Goal: Task Accomplishment & Management: Manage account settings

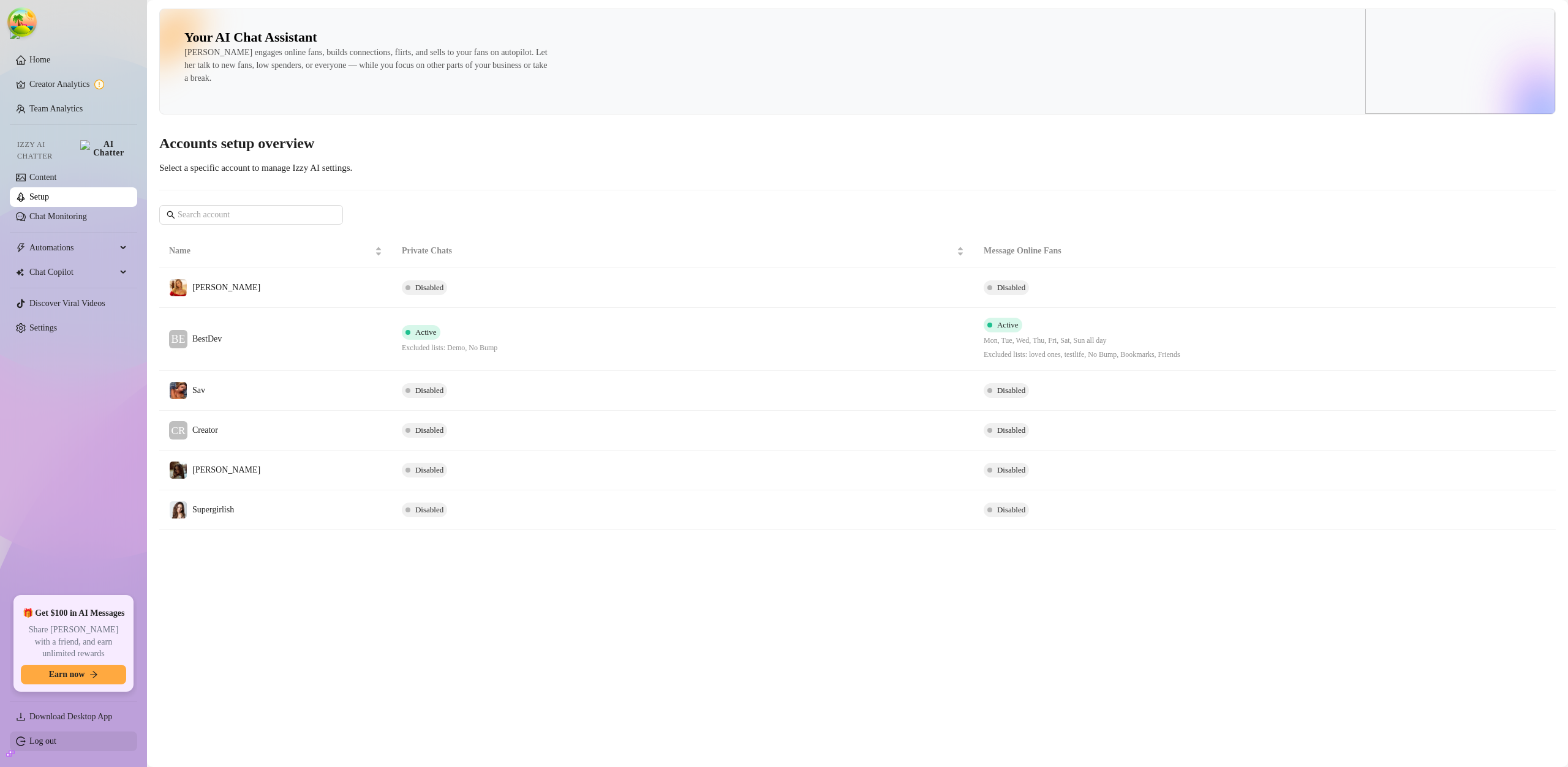
click at [56, 738] on link "Log out" at bounding box center [42, 742] width 27 height 9
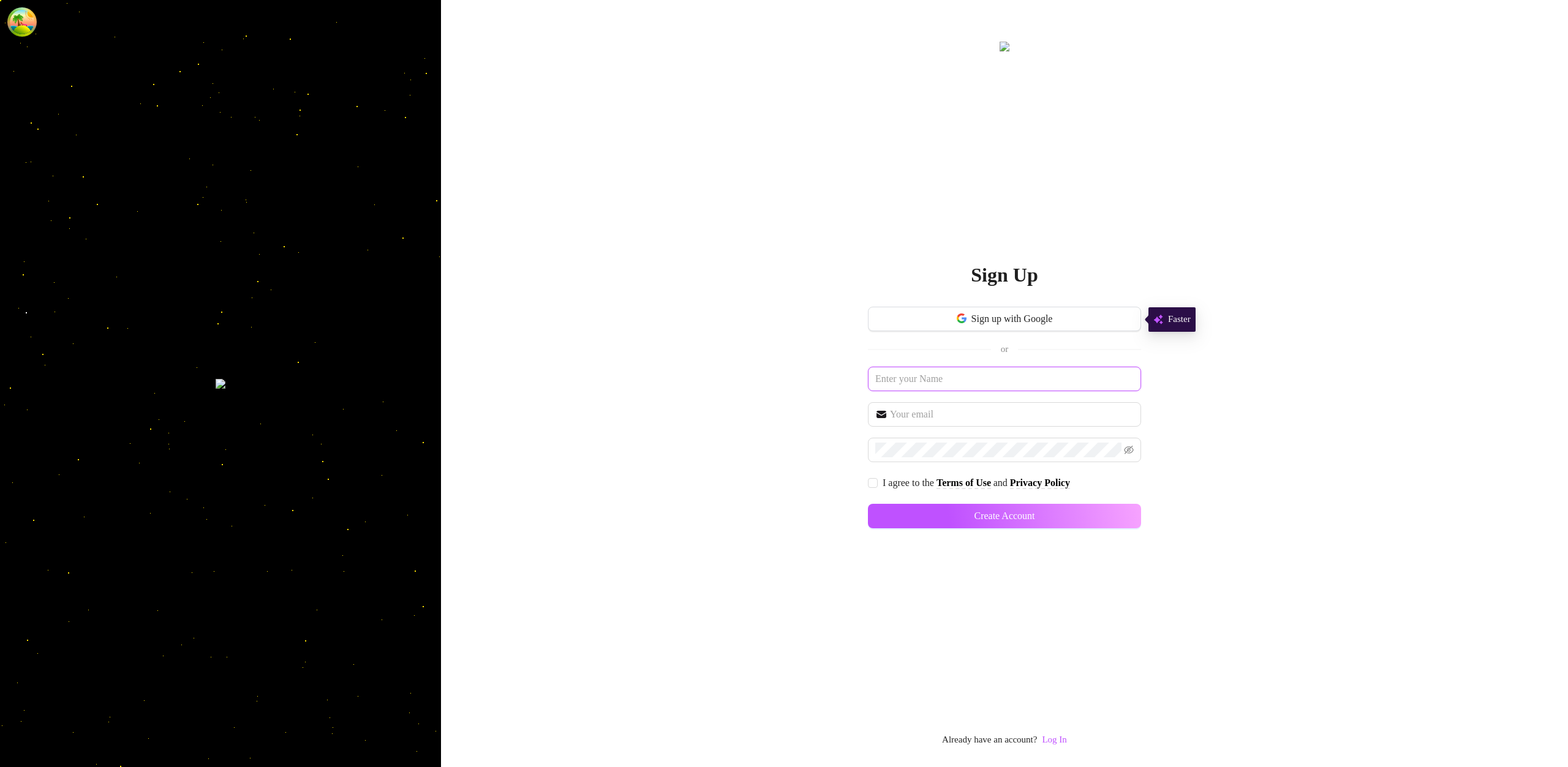
click at [980, 377] on input "text" at bounding box center [1004, 379] width 273 height 25
click at [930, 377] on input "text" at bounding box center [1004, 379] width 273 height 25
paste input "[EMAIL_ADDRESS][DOMAIN_NAME]"
type input "[EMAIL_ADDRESS][DOMAIN_NAME]"
click at [931, 411] on input "text" at bounding box center [1012, 414] width 244 height 15
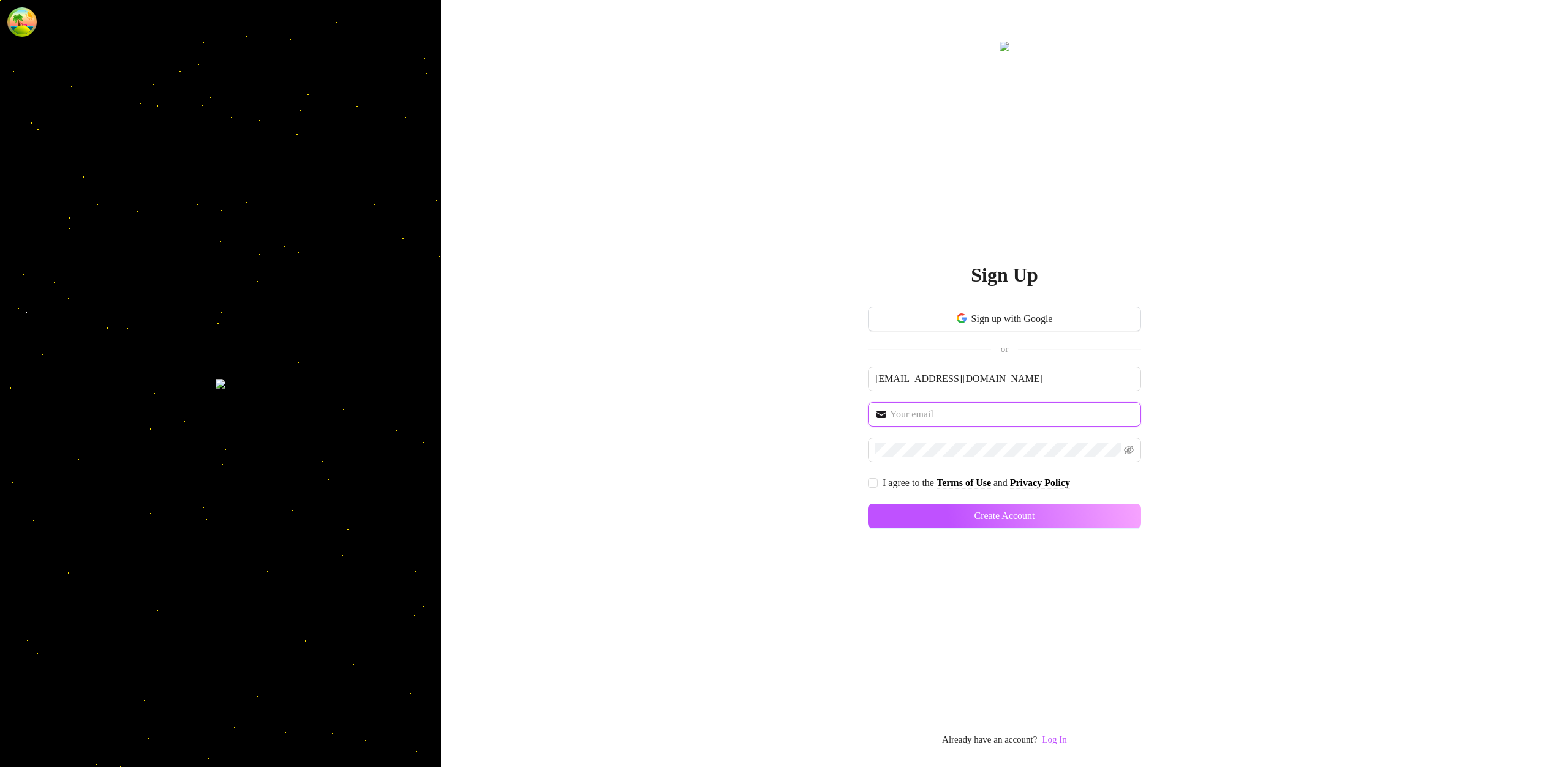
paste input "[EMAIL_ADDRESS][DOMAIN_NAME]"
type input "[EMAIL_ADDRESS][DOMAIN_NAME]"
click at [871, 480] on input "I agree to the Terms of Use and Privacy Policy" at bounding box center [872, 482] width 8 height 8
checkbox input "true"
click at [1071, 520] on button "Create Account" at bounding box center [1004, 516] width 273 height 25
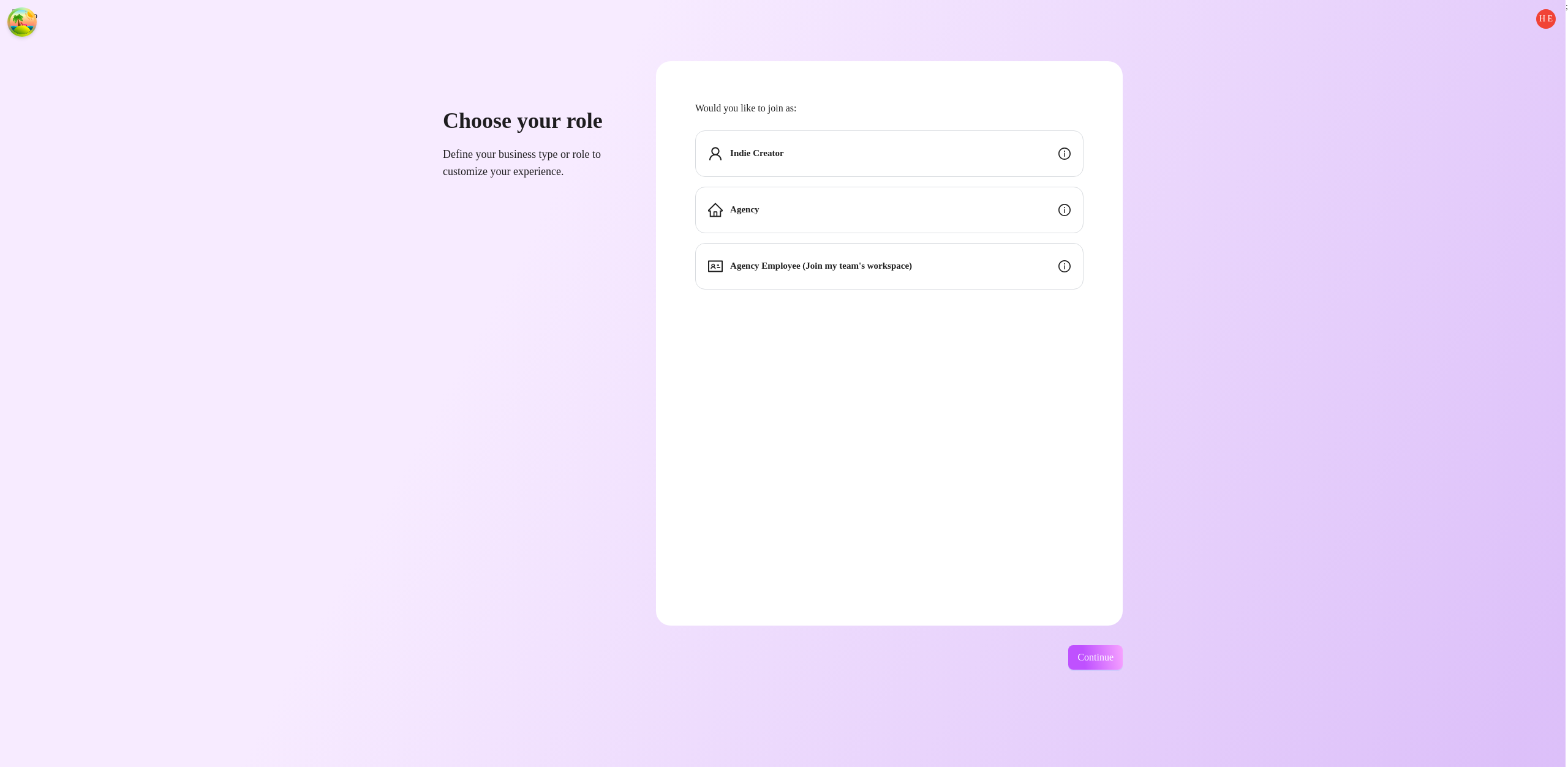
click at [947, 176] on div "Indie Creator" at bounding box center [889, 154] width 388 height 47
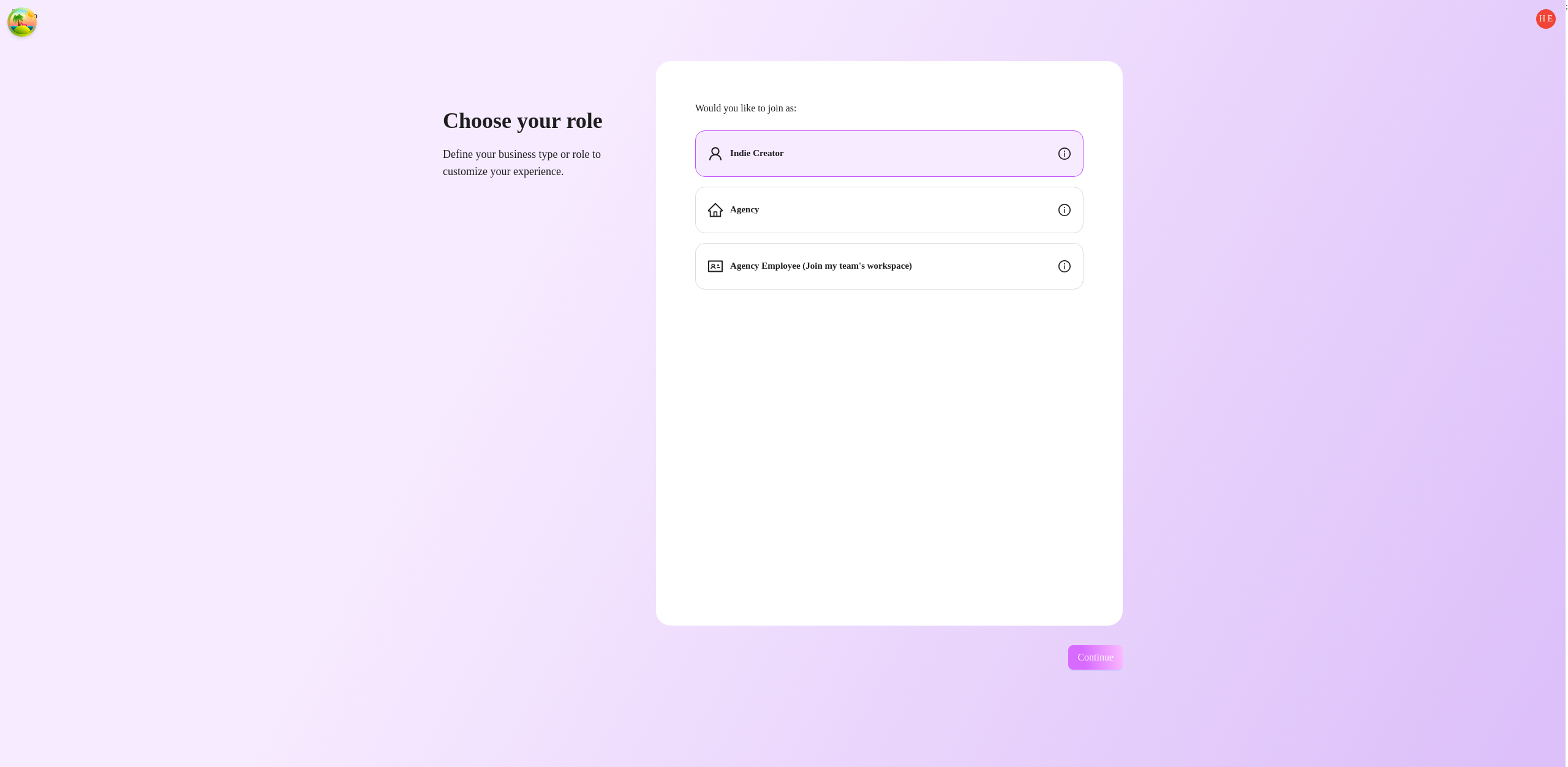
click at [1071, 647] on button "Continue" at bounding box center [1095, 658] width 55 height 25
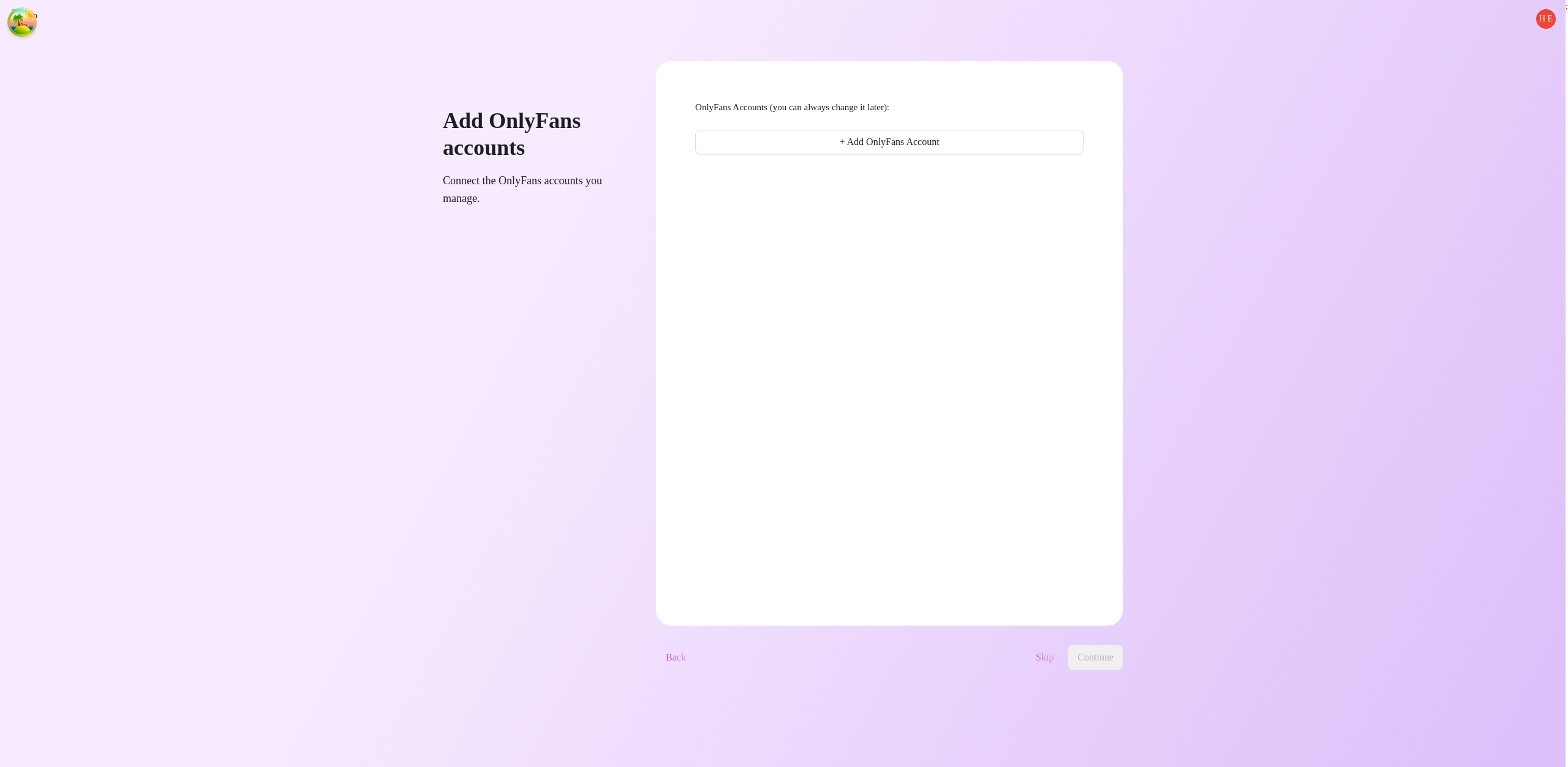
click at [1054, 658] on span "Skip" at bounding box center [1044, 658] width 18 height 11
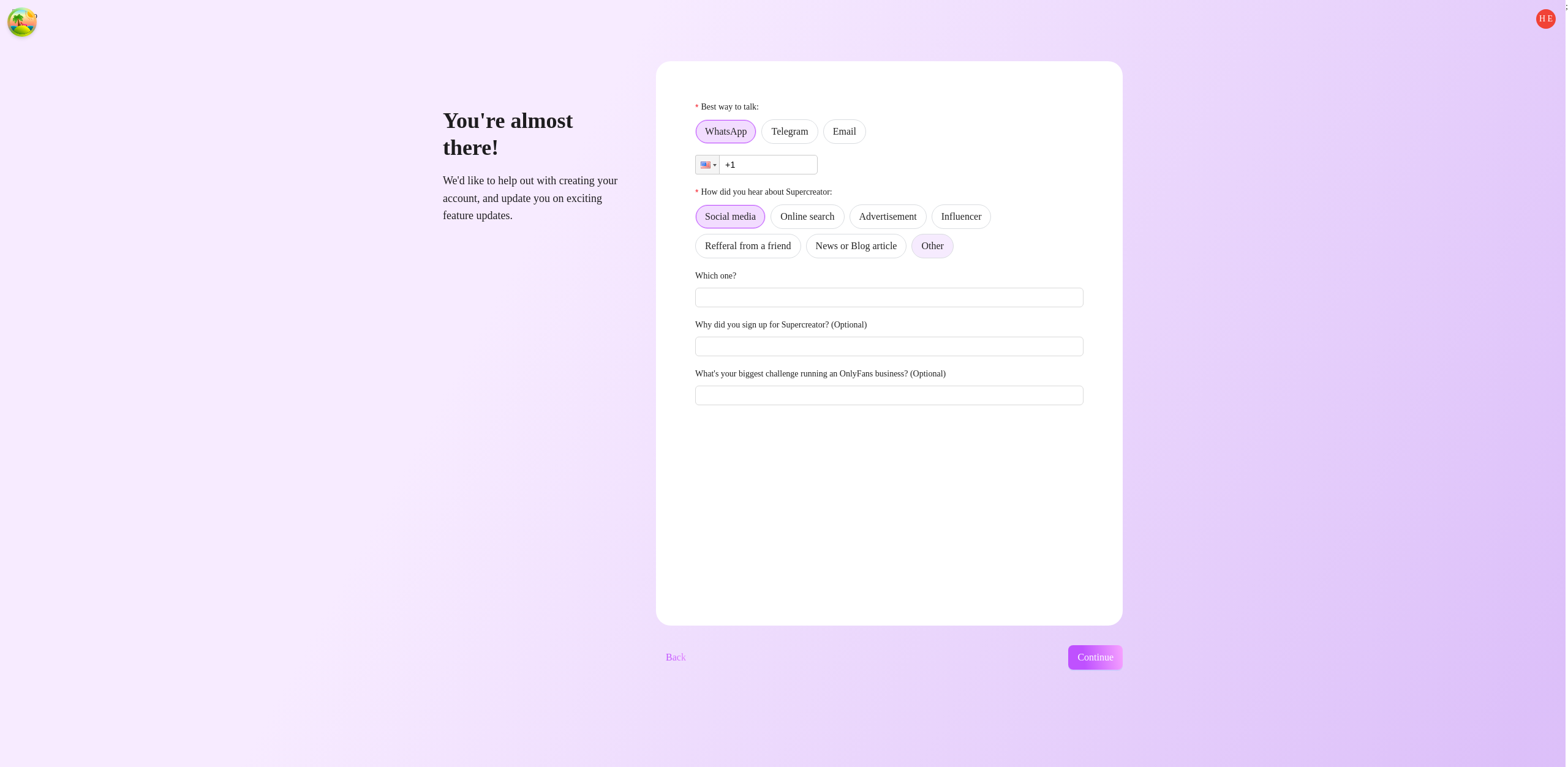
click at [953, 252] on label "Other" at bounding box center [932, 246] width 42 height 25
click at [915, 249] on input "Other" at bounding box center [915, 249] width 0 height 0
click at [889, 144] on div "Best way to talk: WhatsApp Telegram Email Phone +1 How did you hear about Super…" at bounding box center [889, 258] width 388 height 316
click at [866, 141] on label "Email" at bounding box center [845, 131] width 43 height 25
click at [827, 134] on input "Email" at bounding box center [827, 134] width 0 height 0
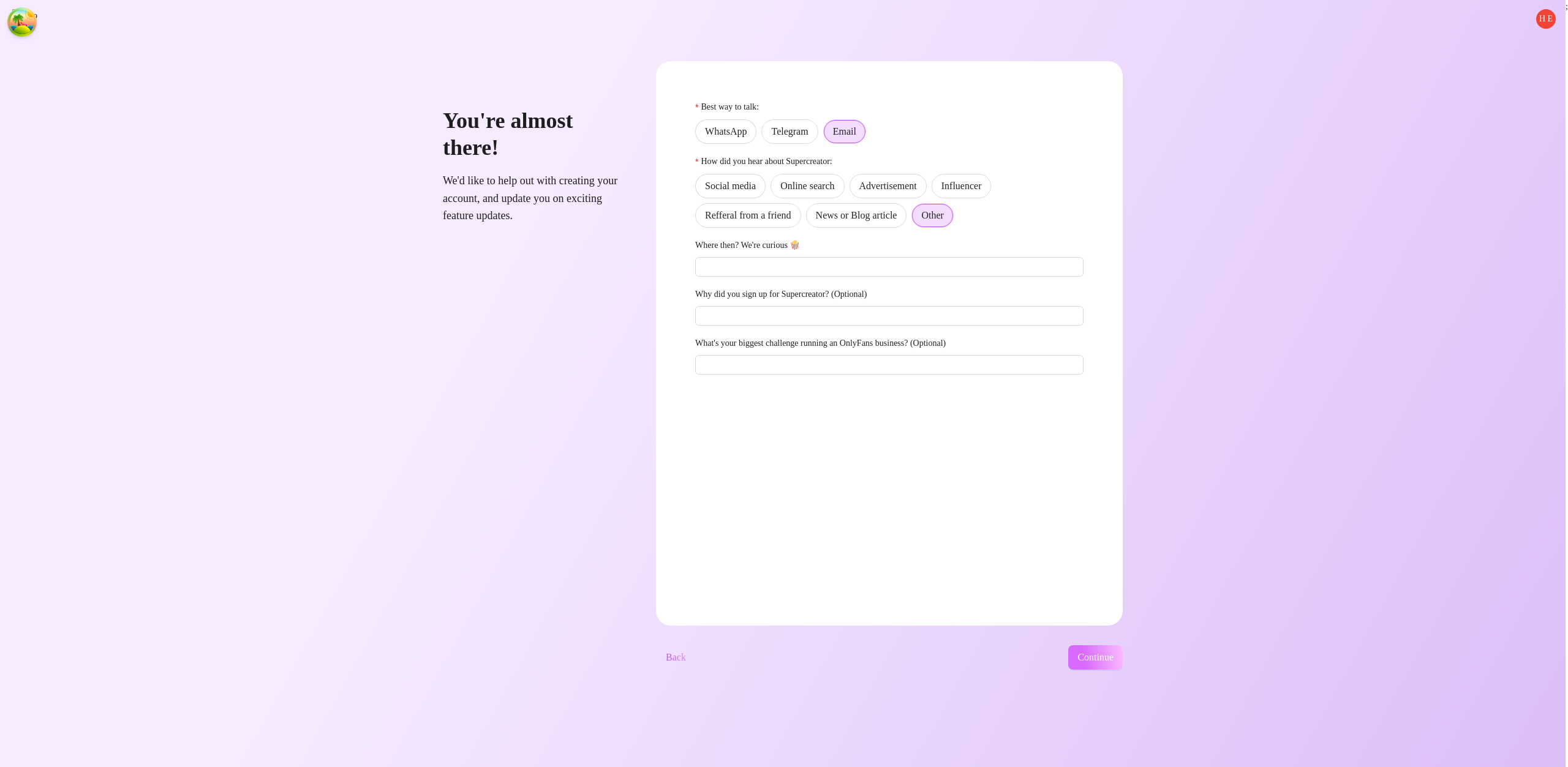
click at [1071, 665] on button "Continue" at bounding box center [1095, 658] width 55 height 25
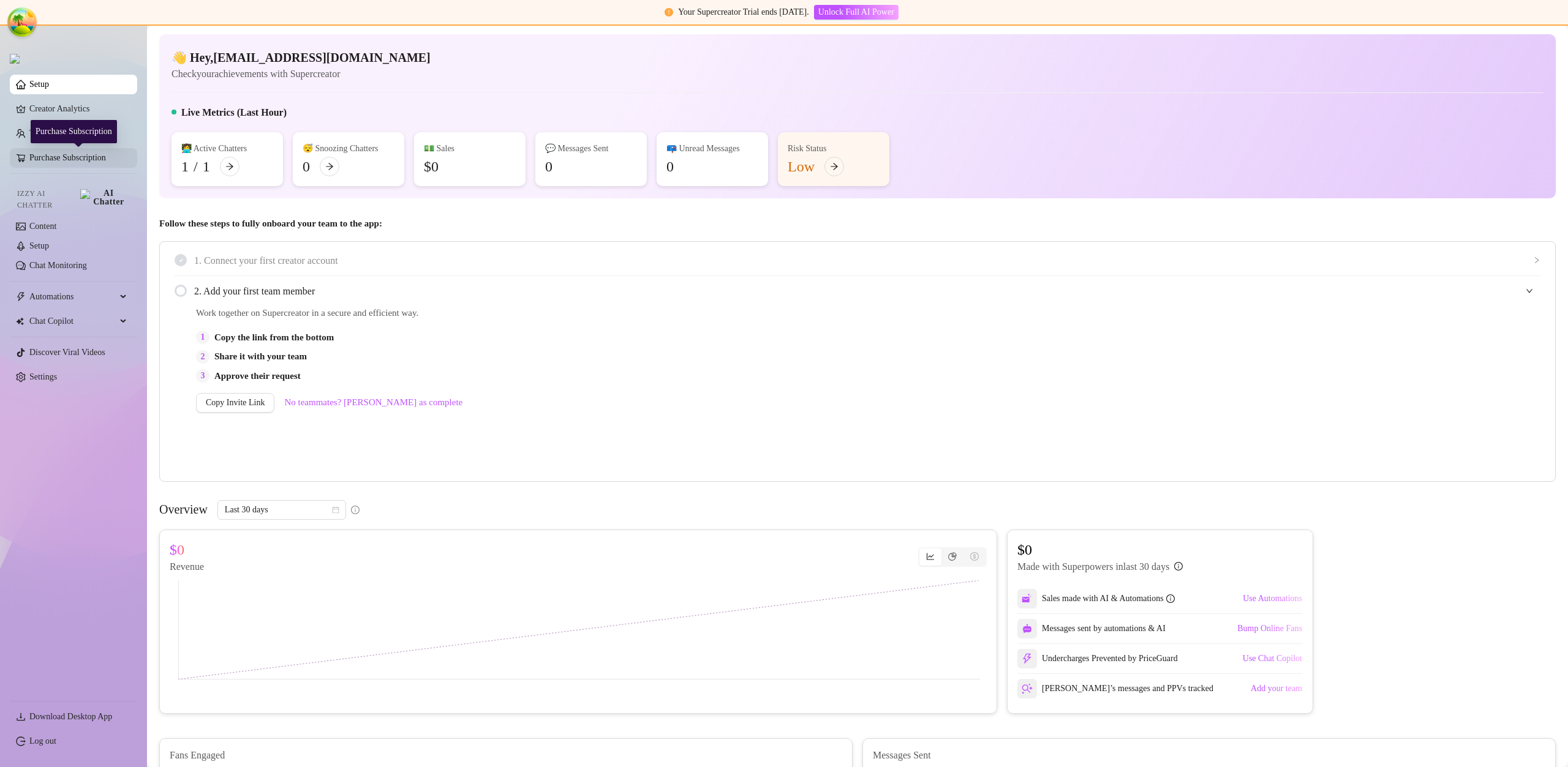
click at [87, 157] on link "Purchase Subscription" at bounding box center [78, 158] width 98 height 19
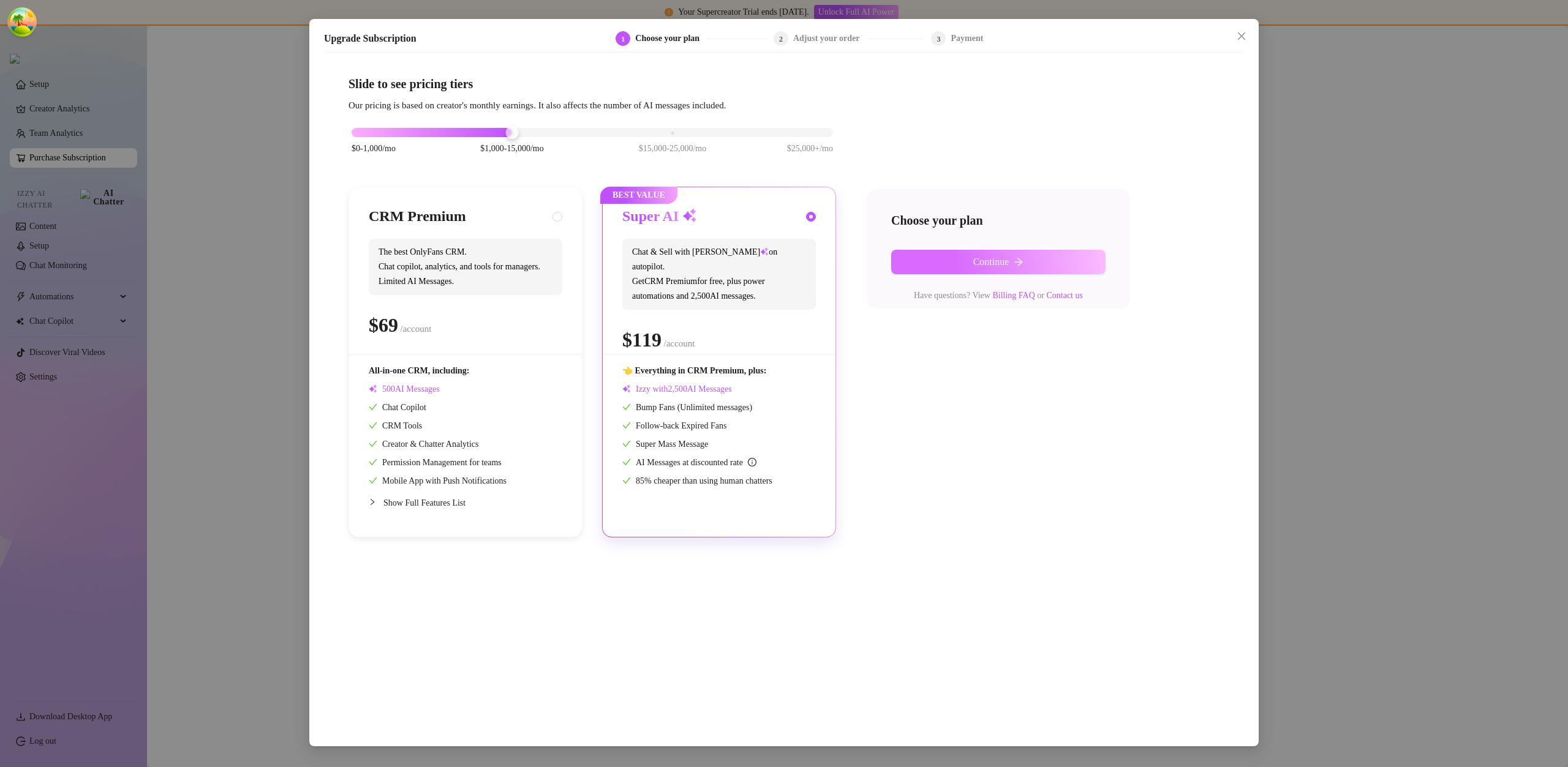
click at [988, 261] on span "Continue" at bounding box center [991, 262] width 36 height 11
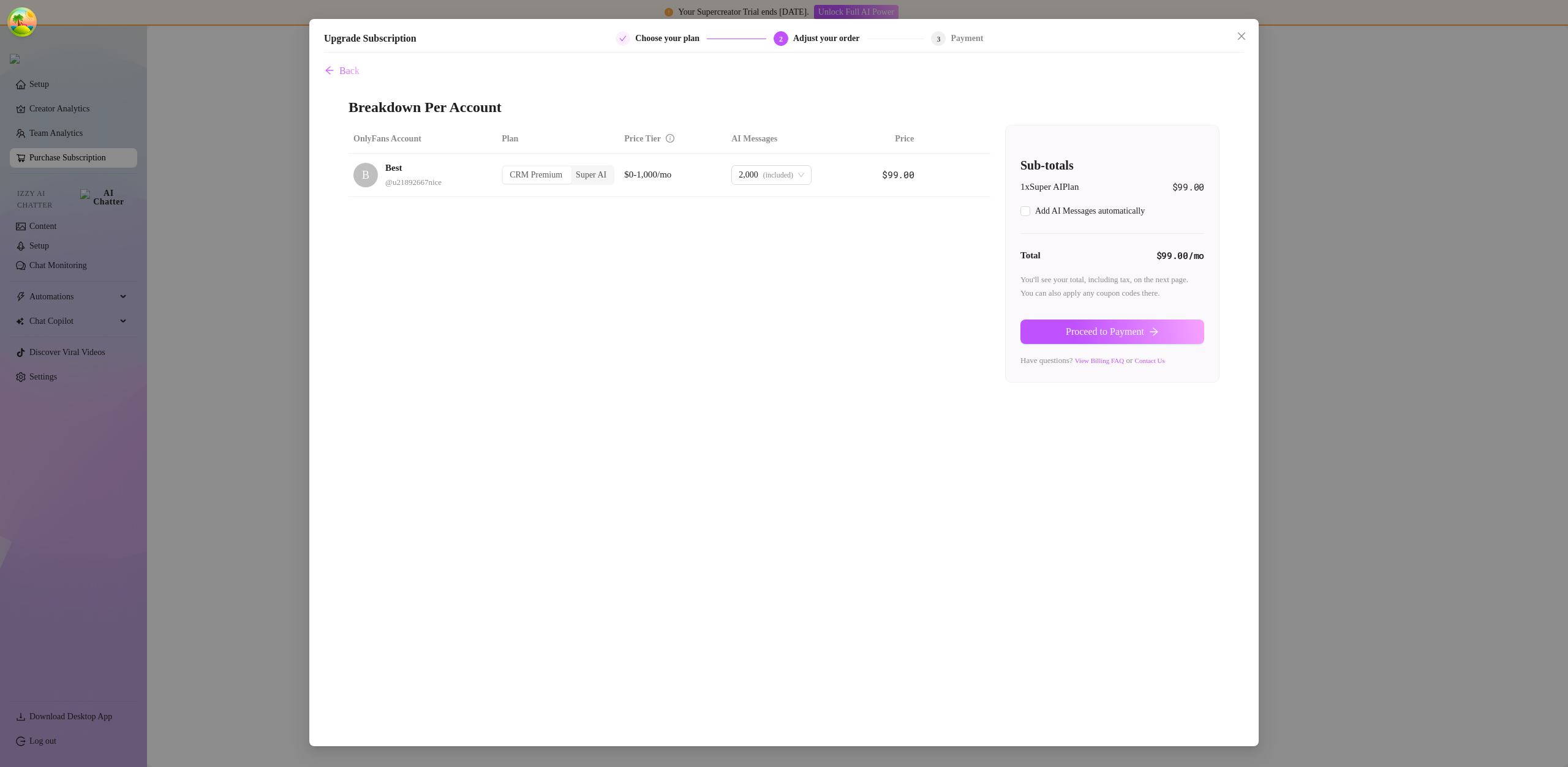
checkbox input "true"
click at [1092, 327] on span "Proceed to Payment" at bounding box center [1105, 332] width 78 height 11
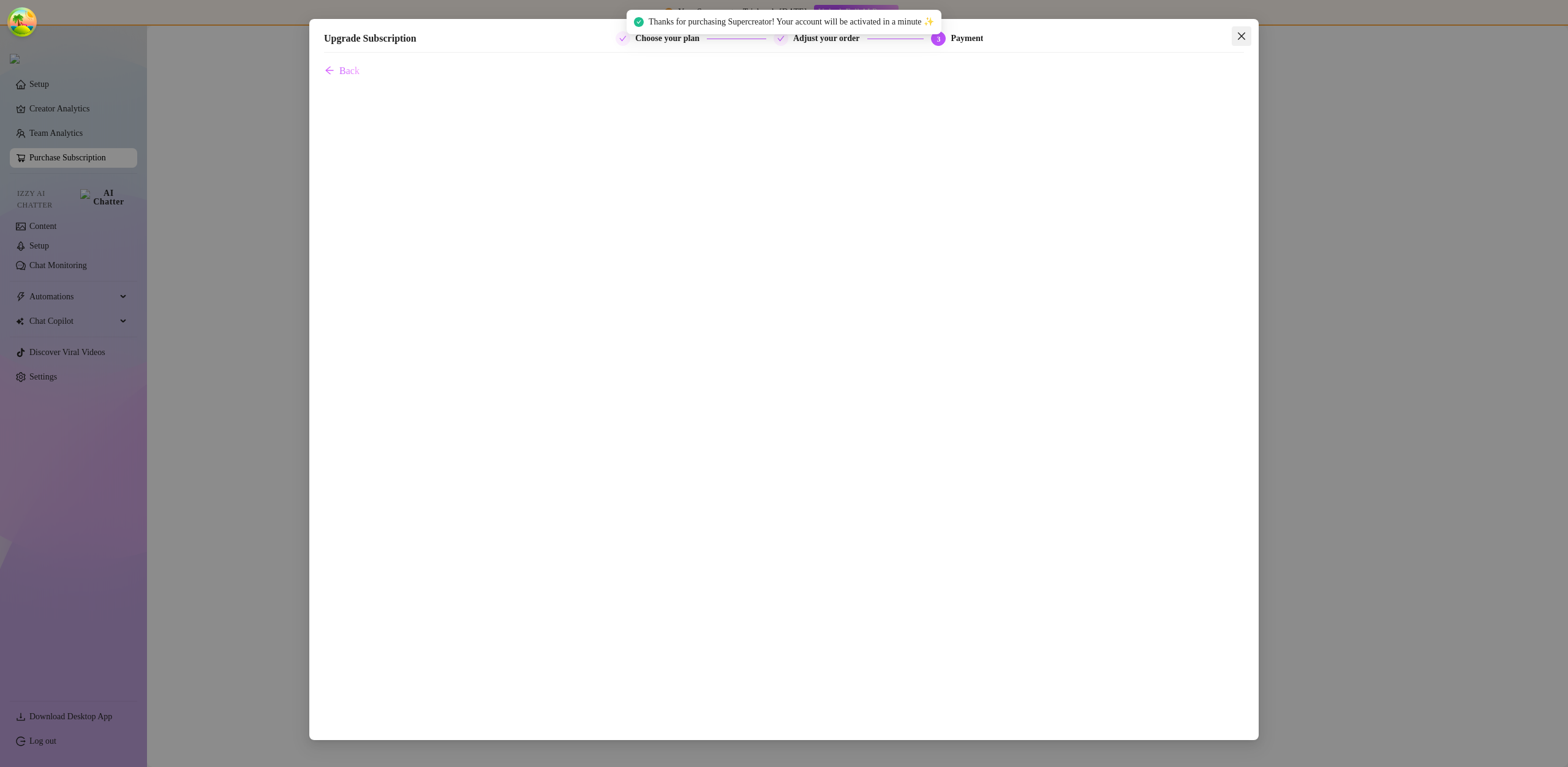
click at [1241, 26] on button "Close" at bounding box center [1241, 35] width 19 height 19
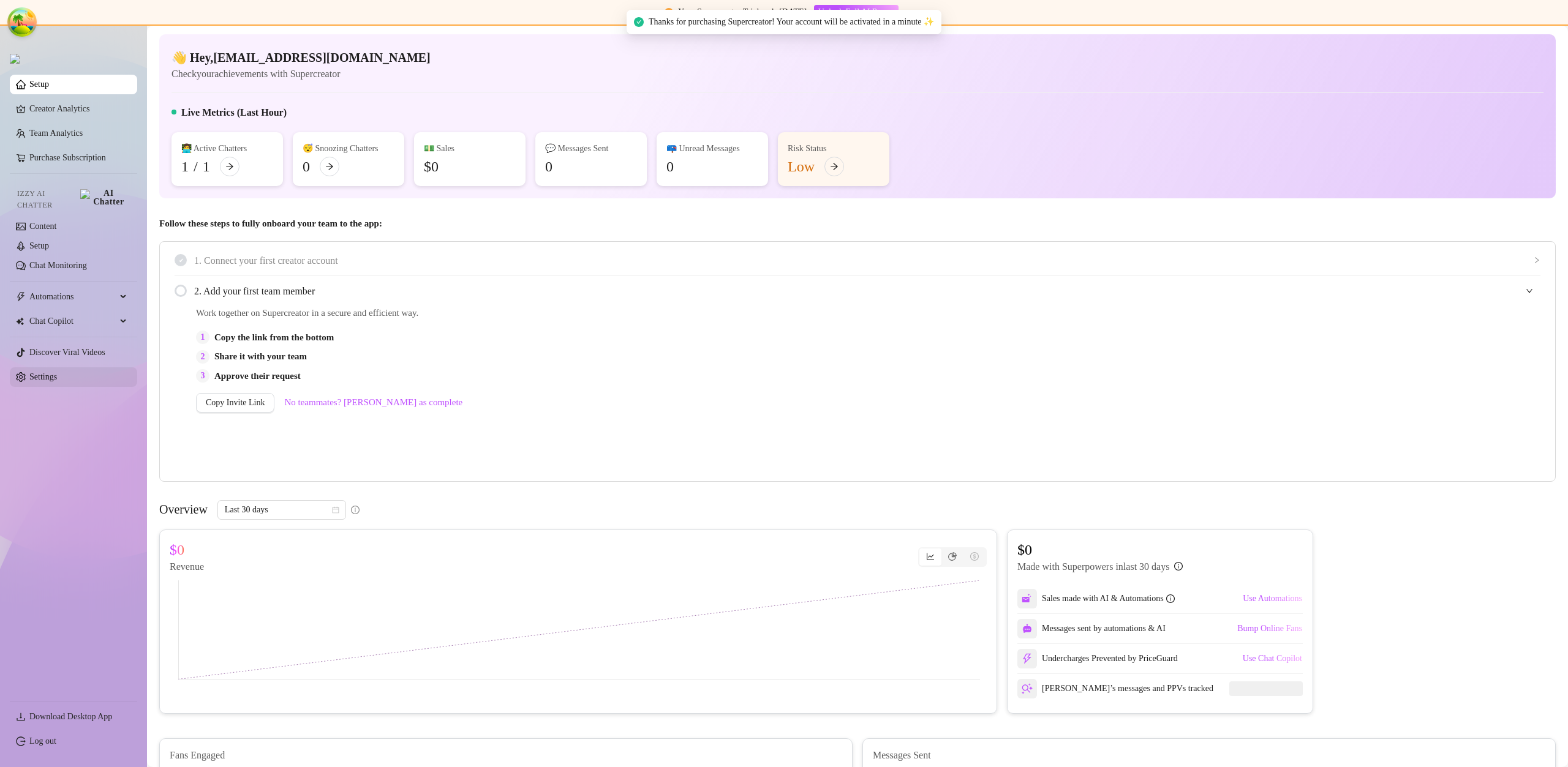
click at [57, 377] on link "Settings" at bounding box center [43, 377] width 28 height 9
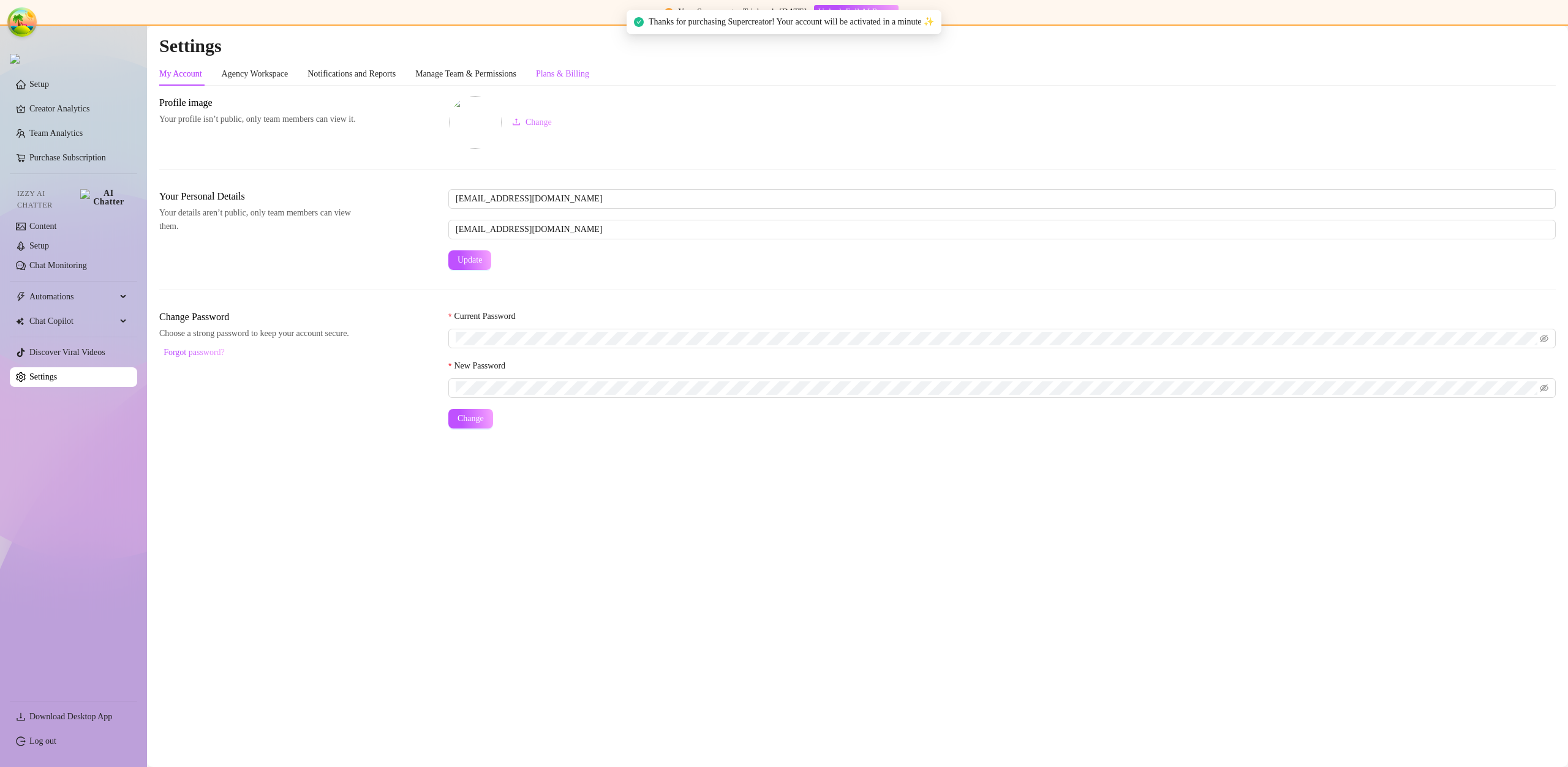
click at [590, 77] on div "Plans & Billing" at bounding box center [562, 75] width 53 height 14
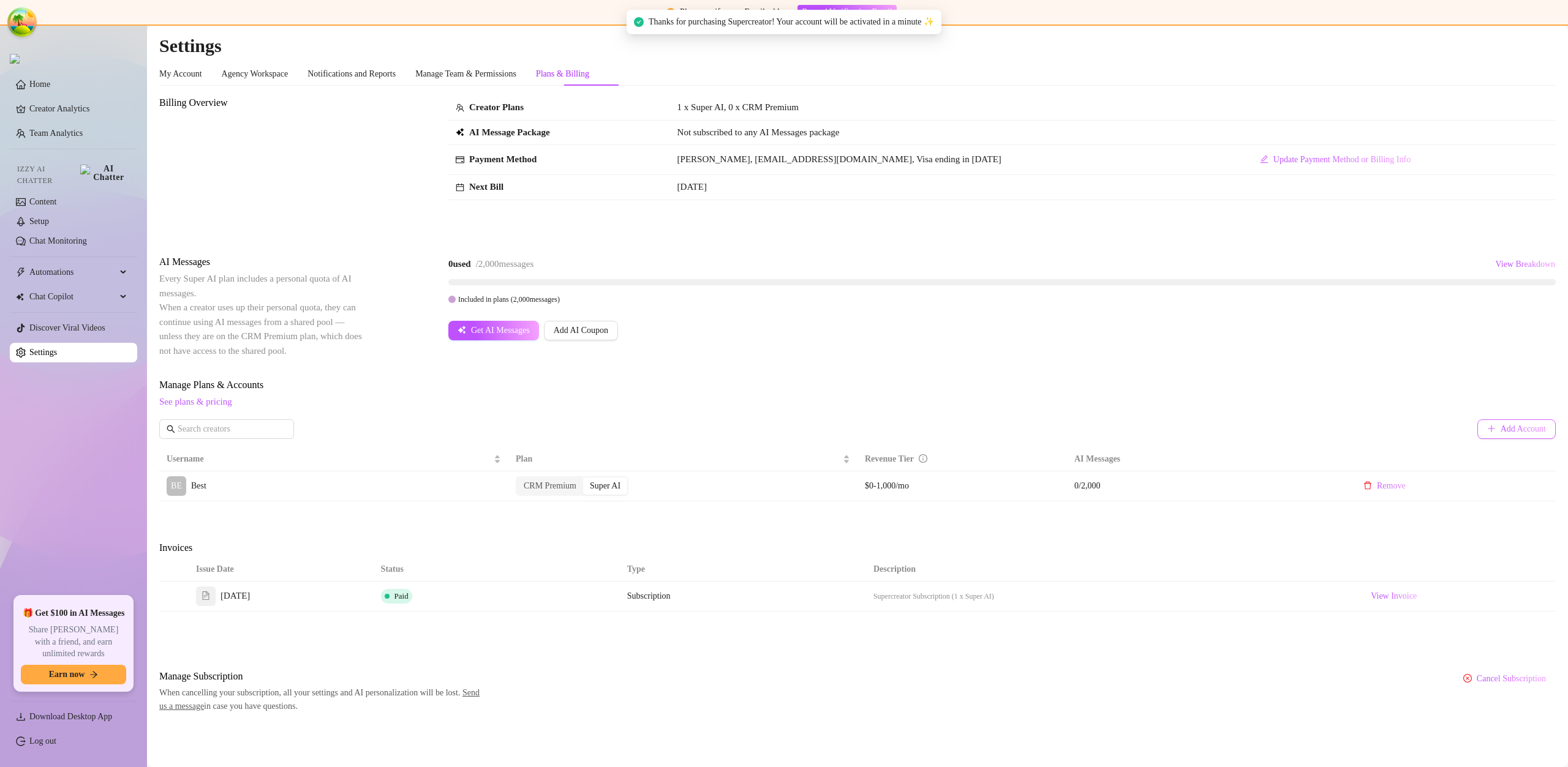
click at [1513, 426] on span "Add Account" at bounding box center [1523, 429] width 45 height 10
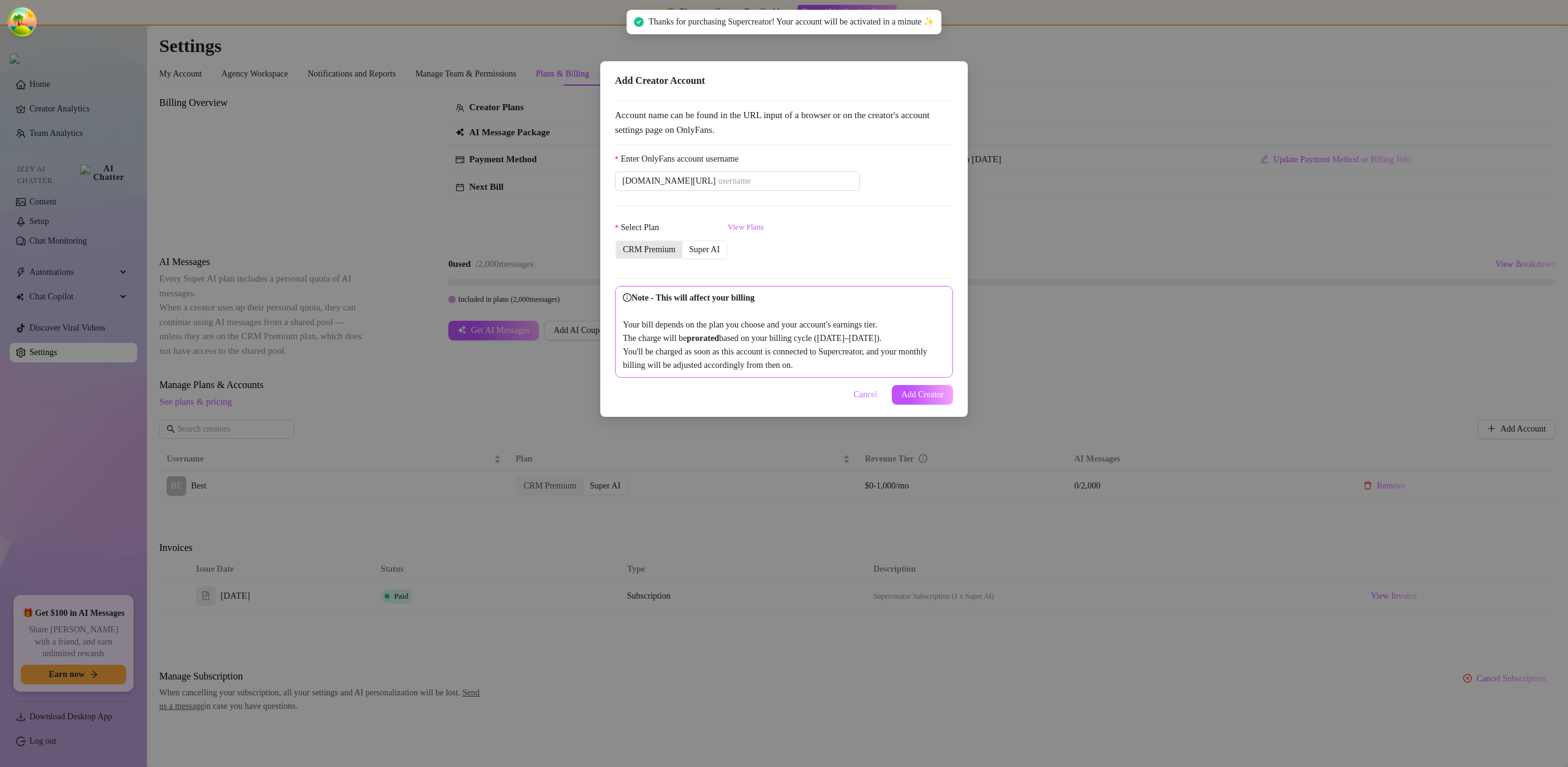
click at [672, 250] on div "CRM Premium" at bounding box center [649, 250] width 66 height 17
click at [620, 243] on input "CRM Premium" at bounding box center [620, 243] width 0 height 0
click at [736, 174] on input "Enter OnlyFans account username" at bounding box center [785, 181] width 135 height 14
paste input "savsvania"
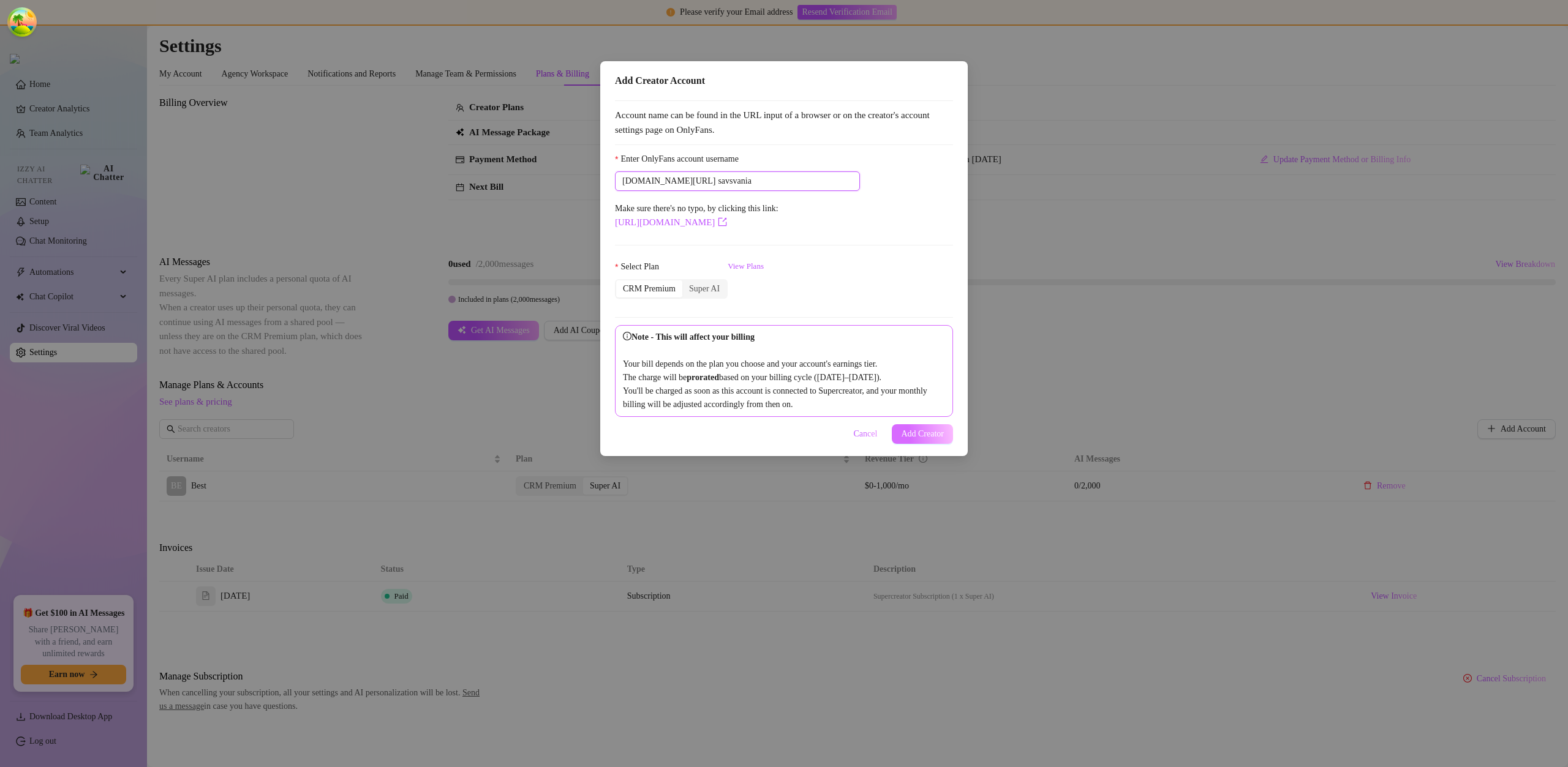
type input "savsvania"
click at [912, 439] on span "Add Creator" at bounding box center [922, 434] width 43 height 10
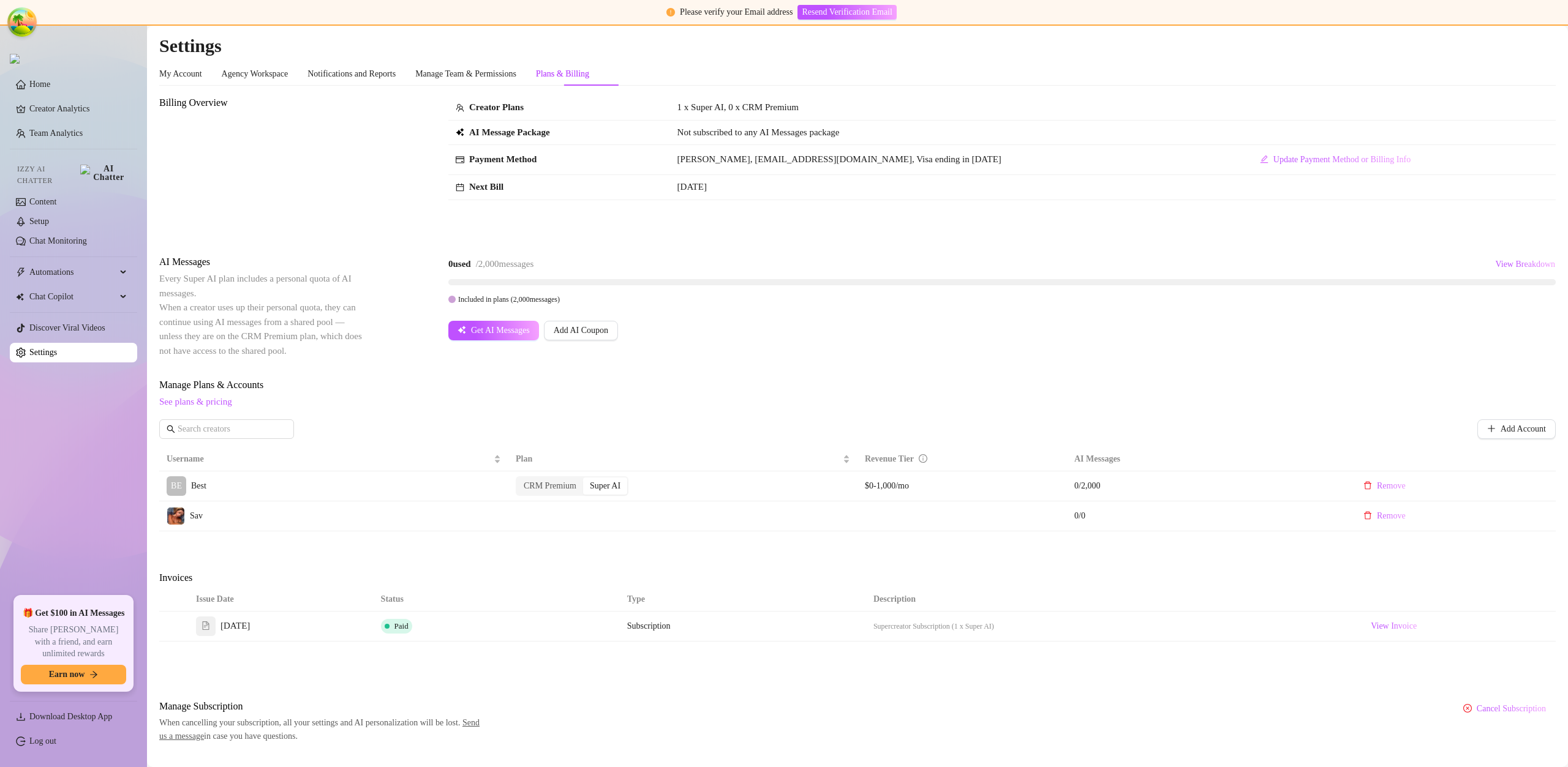
click at [709, 261] on div "0 used / 2,000 messages View Breakdown" at bounding box center [1002, 264] width 1108 height 19
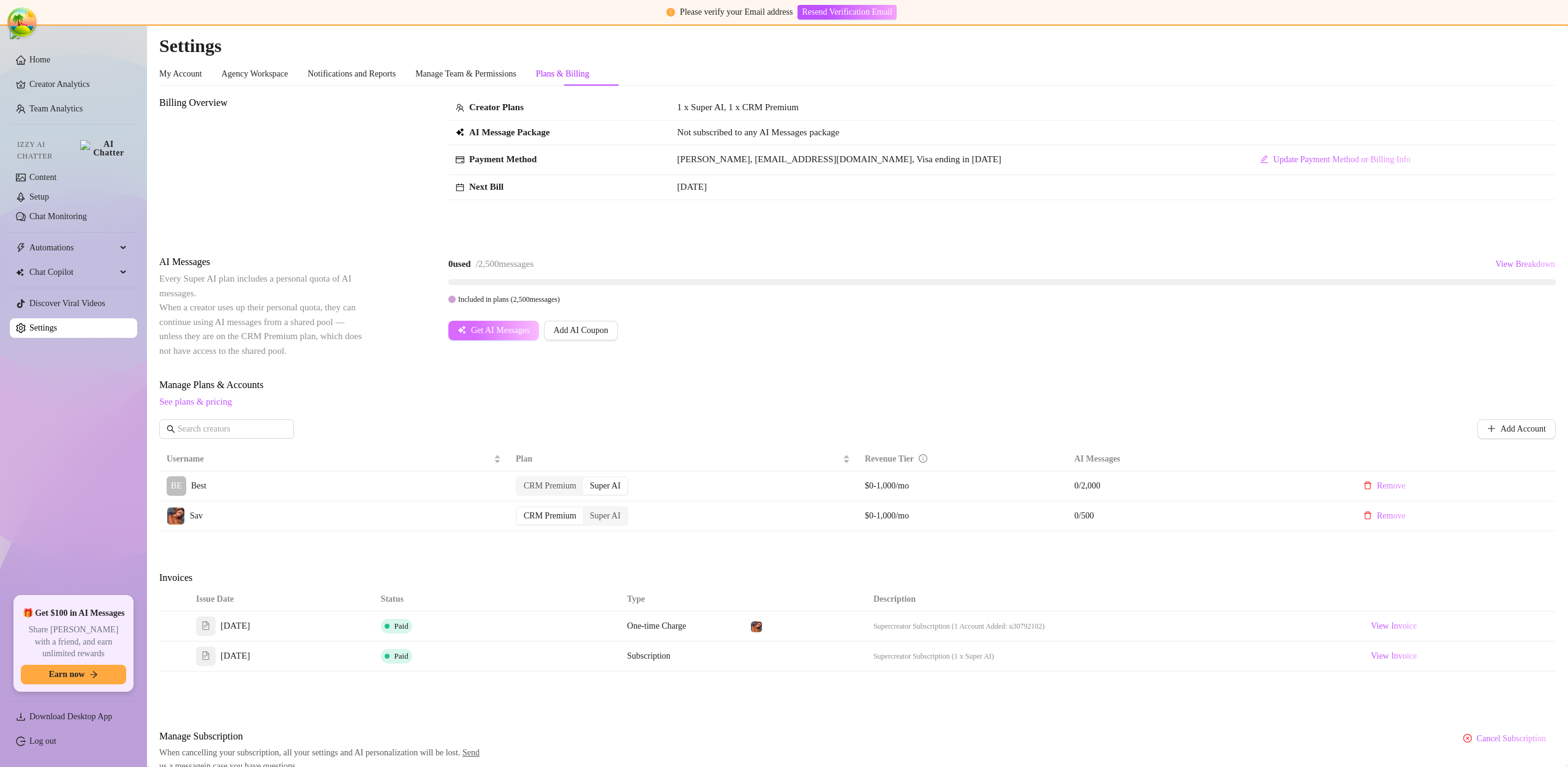
click at [508, 336] on button "Get AI Messages" at bounding box center [493, 330] width 91 height 19
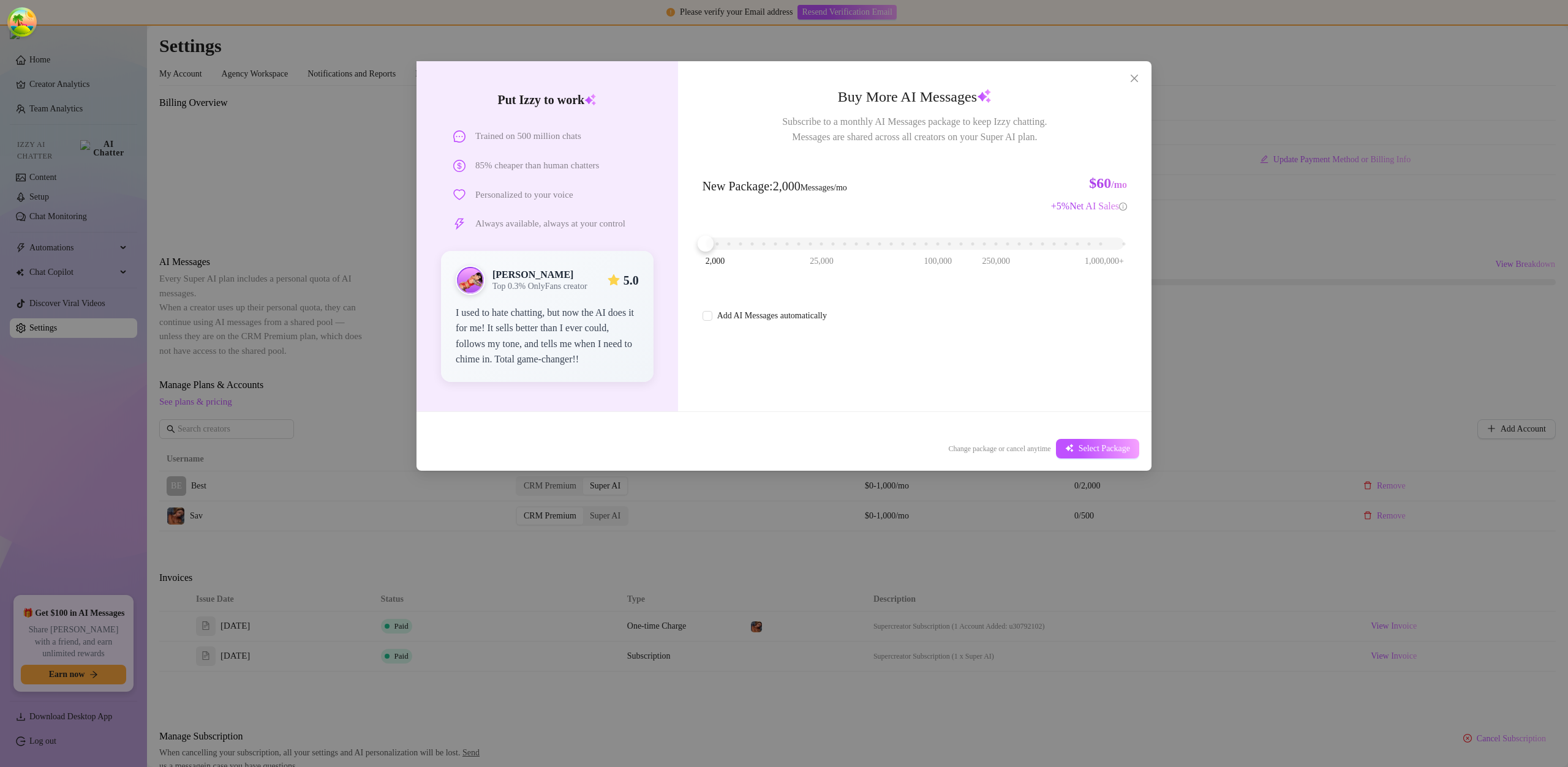
click at [737, 243] on div "2,000 25,000 100,000 250,000 1,000,000+" at bounding box center [915, 239] width 418 height 8
click at [1084, 446] on span "Select Package" at bounding box center [1104, 449] width 51 height 10
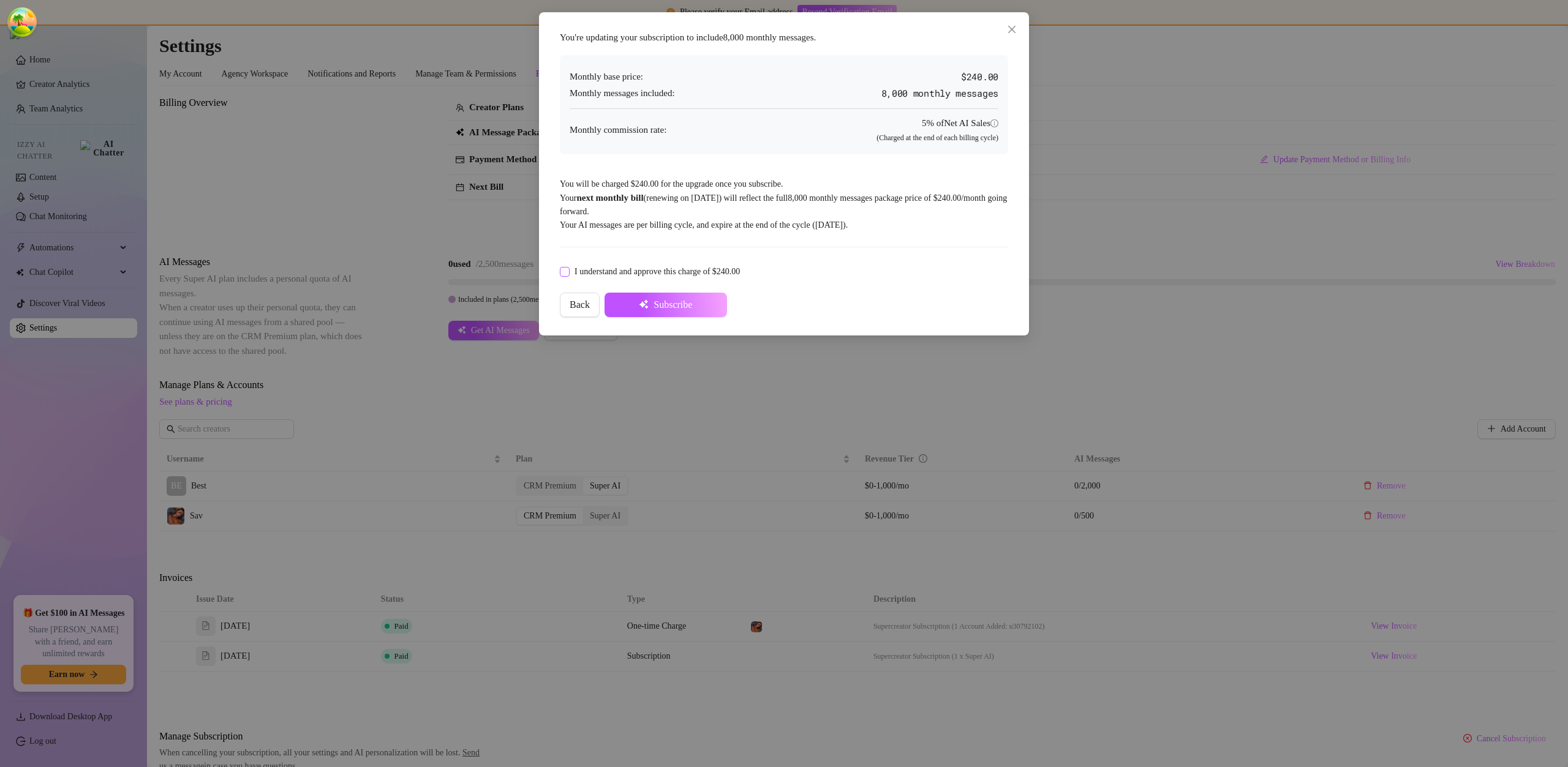
click at [654, 271] on span "I understand and approve this charge of $240.00" at bounding box center [657, 272] width 175 height 14
click at [568, 271] on input "I understand and approve this charge of $240.00" at bounding box center [563, 271] width 8 height 8
checkbox input "true"
click at [676, 302] on span "Subscribe" at bounding box center [673, 305] width 38 height 11
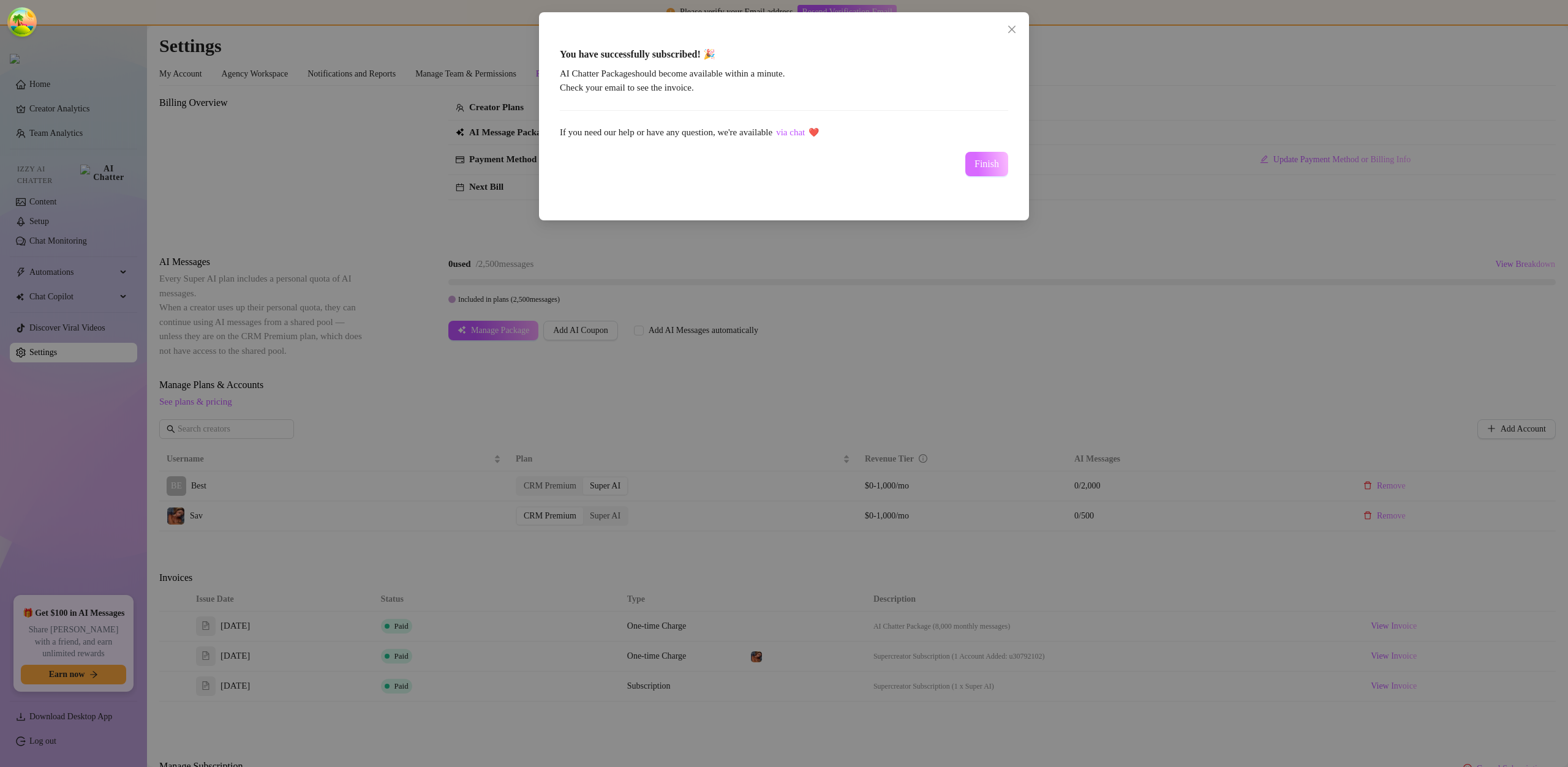
click at [990, 164] on span "Finish" at bounding box center [987, 164] width 25 height 11
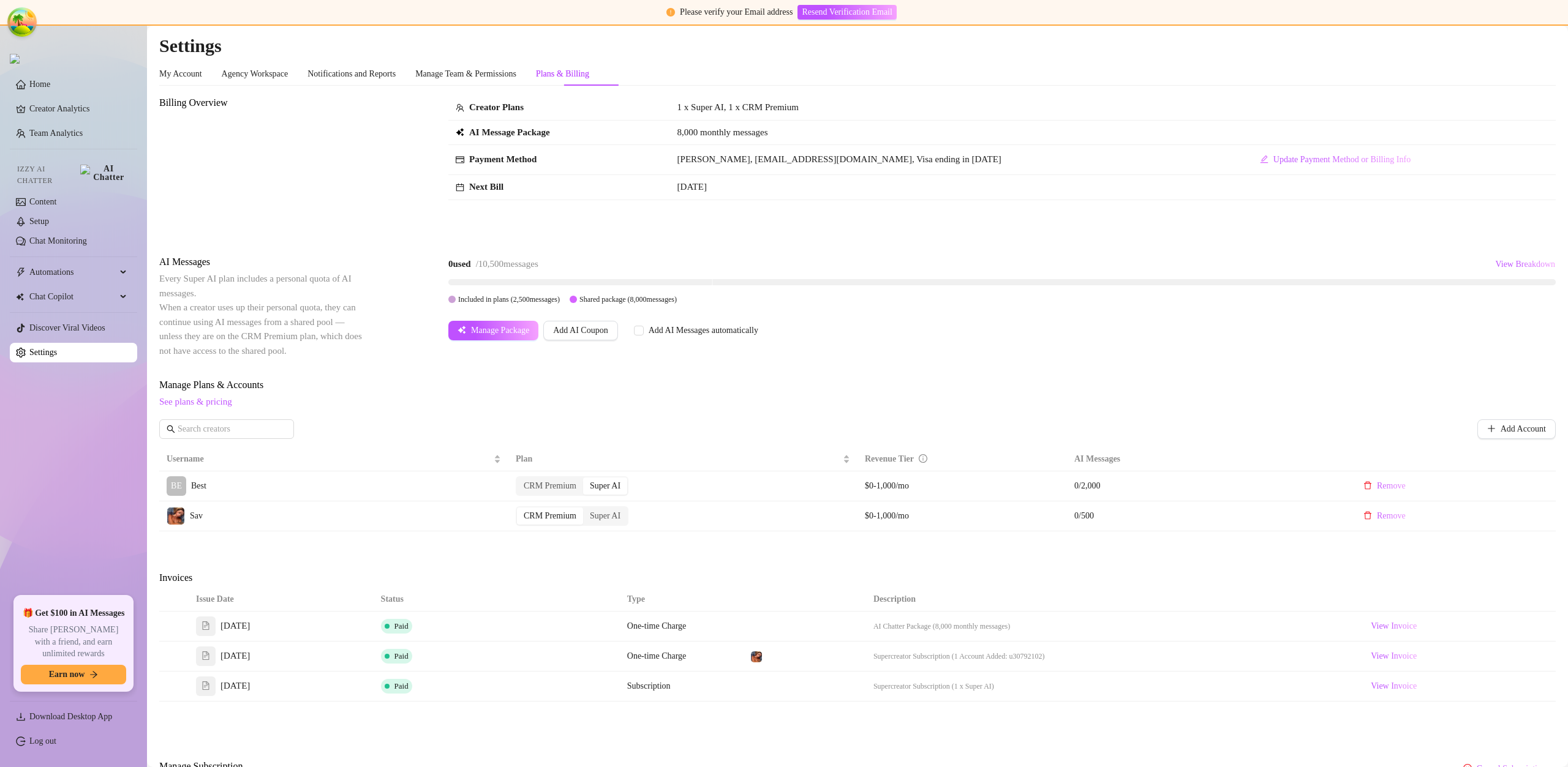
click at [693, 400] on span "See plans & pricing" at bounding box center [857, 402] width 1397 height 15
click at [1274, 160] on span "Update Payment Method or Billing Info" at bounding box center [1342, 160] width 137 height 10
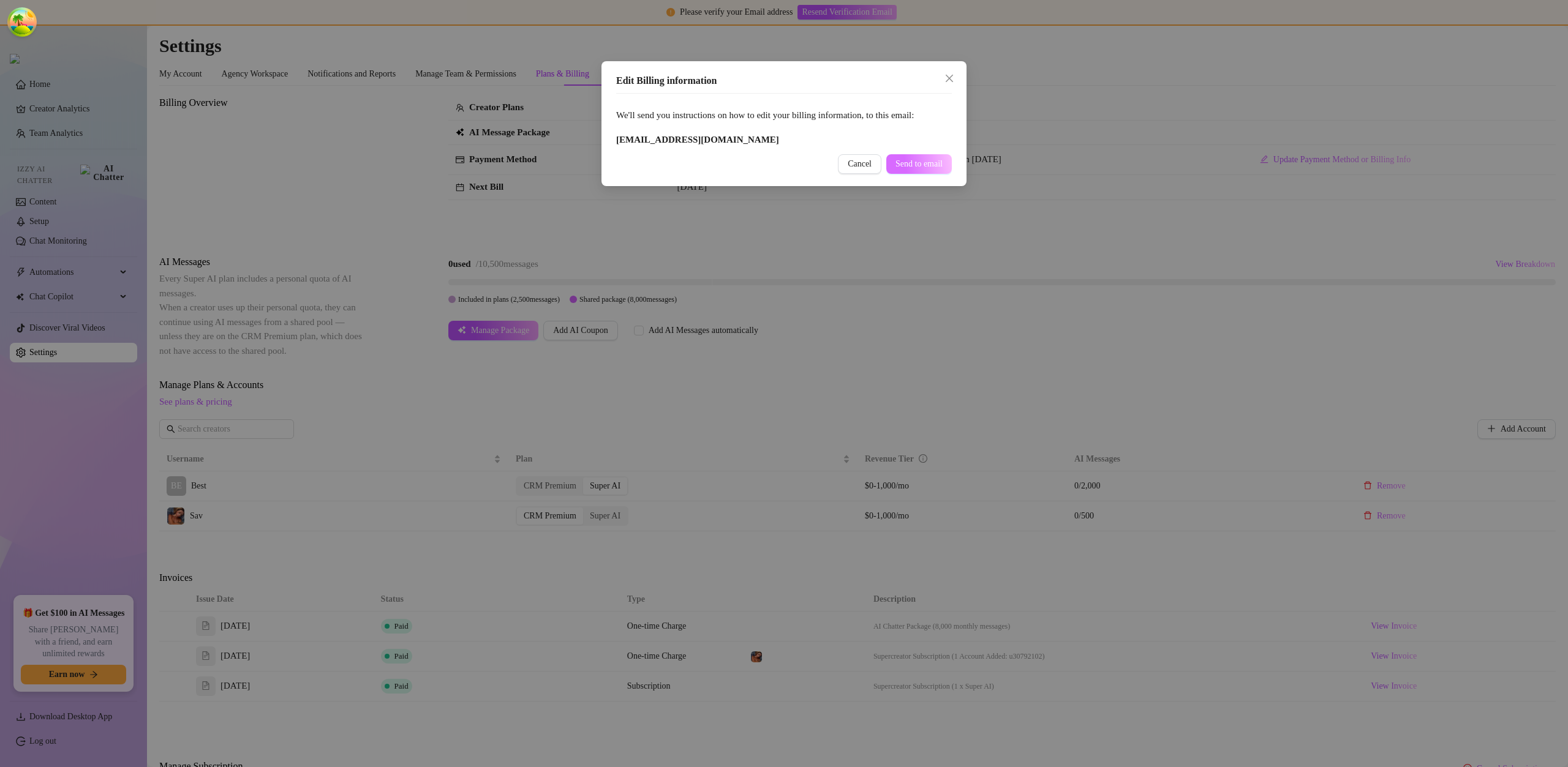
click at [909, 164] on span "Send to email" at bounding box center [919, 164] width 47 height 10
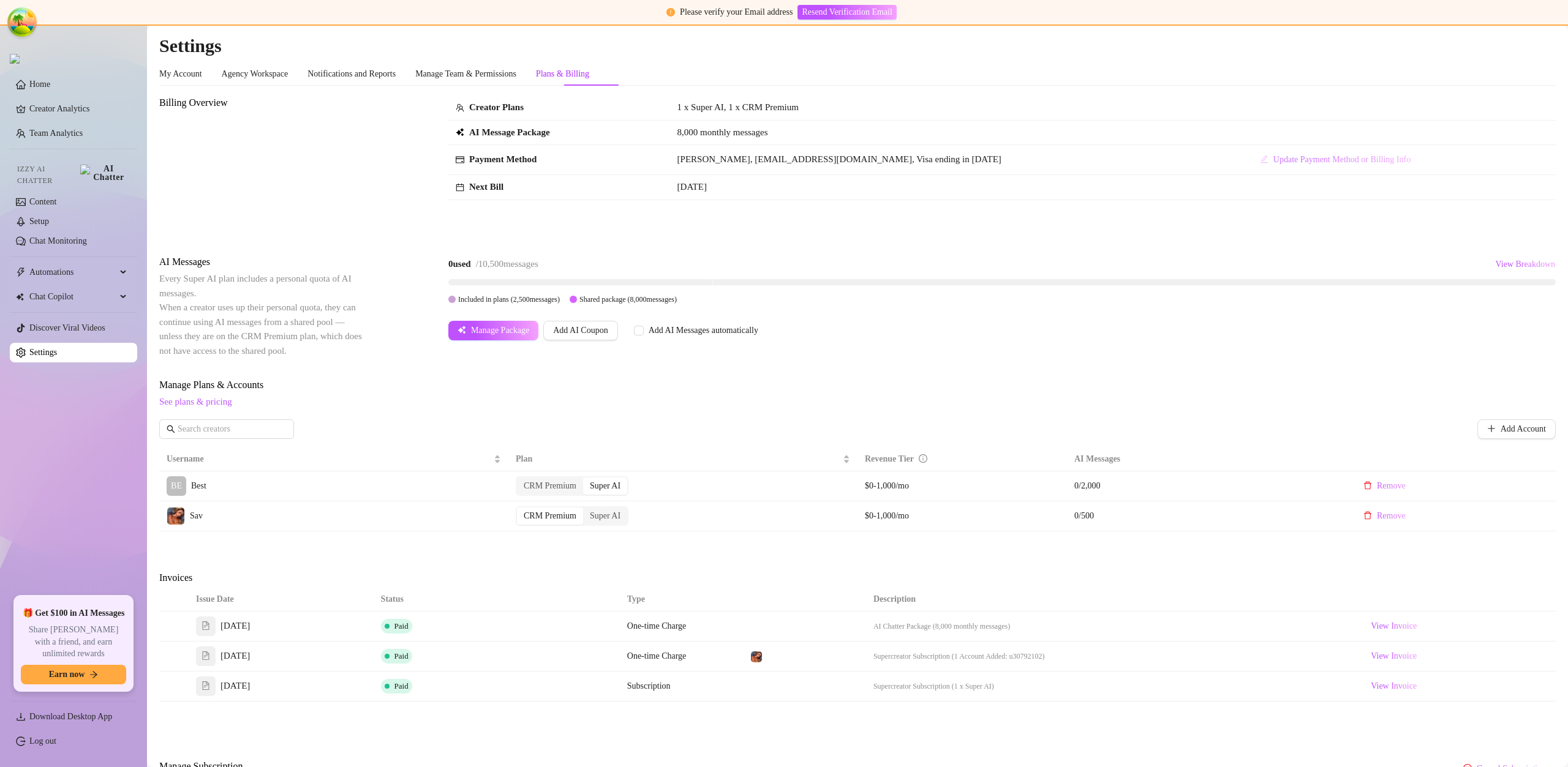
click at [1274, 159] on span "Update Payment Method or Billing Info" at bounding box center [1342, 160] width 137 height 10
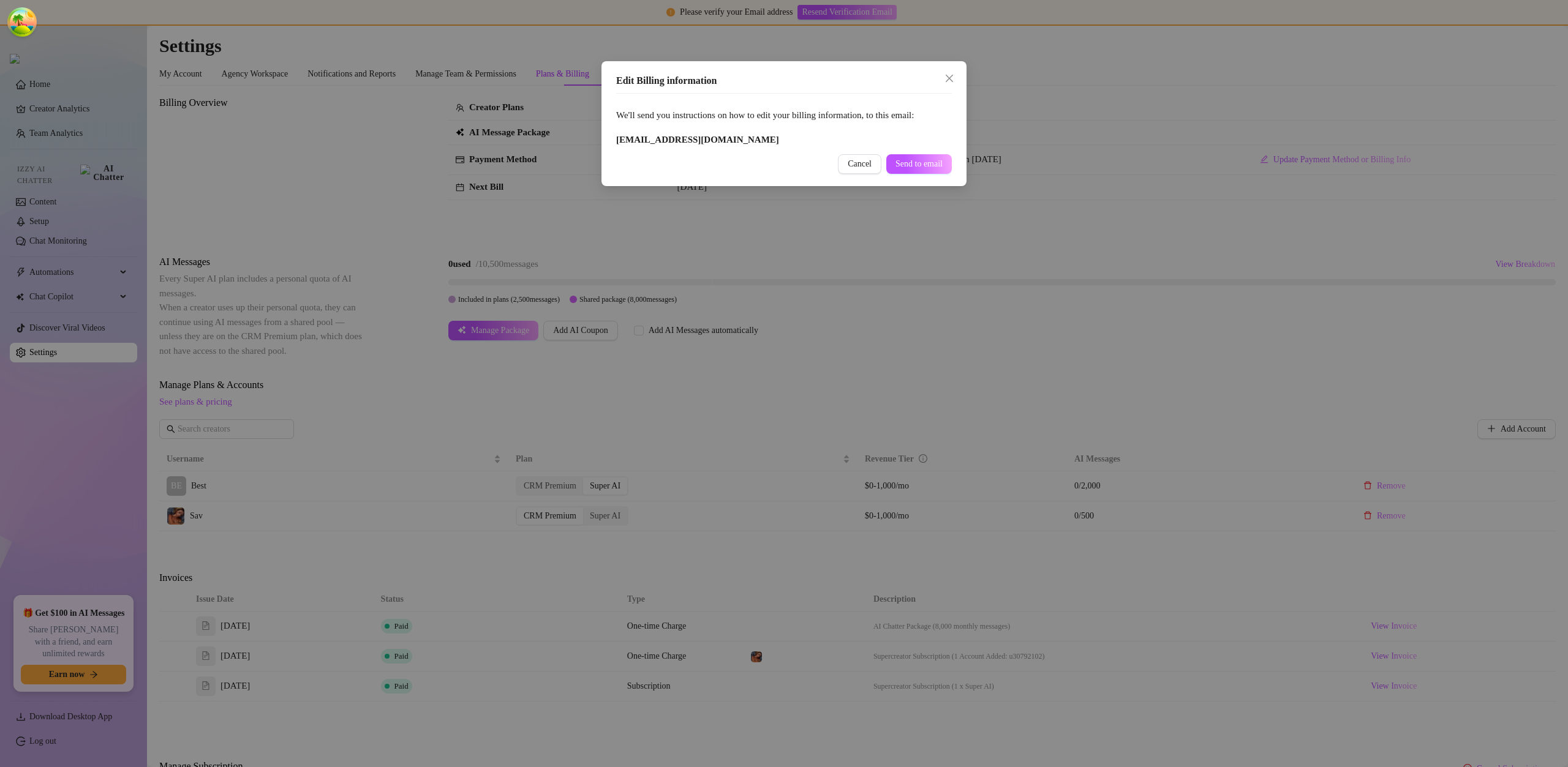
click at [962, 71] on div "Edit Billing information We'll send you instructions on how to edit your billin…" at bounding box center [783, 124] width 365 height 125
click at [952, 74] on icon "close" at bounding box center [949, 78] width 10 height 10
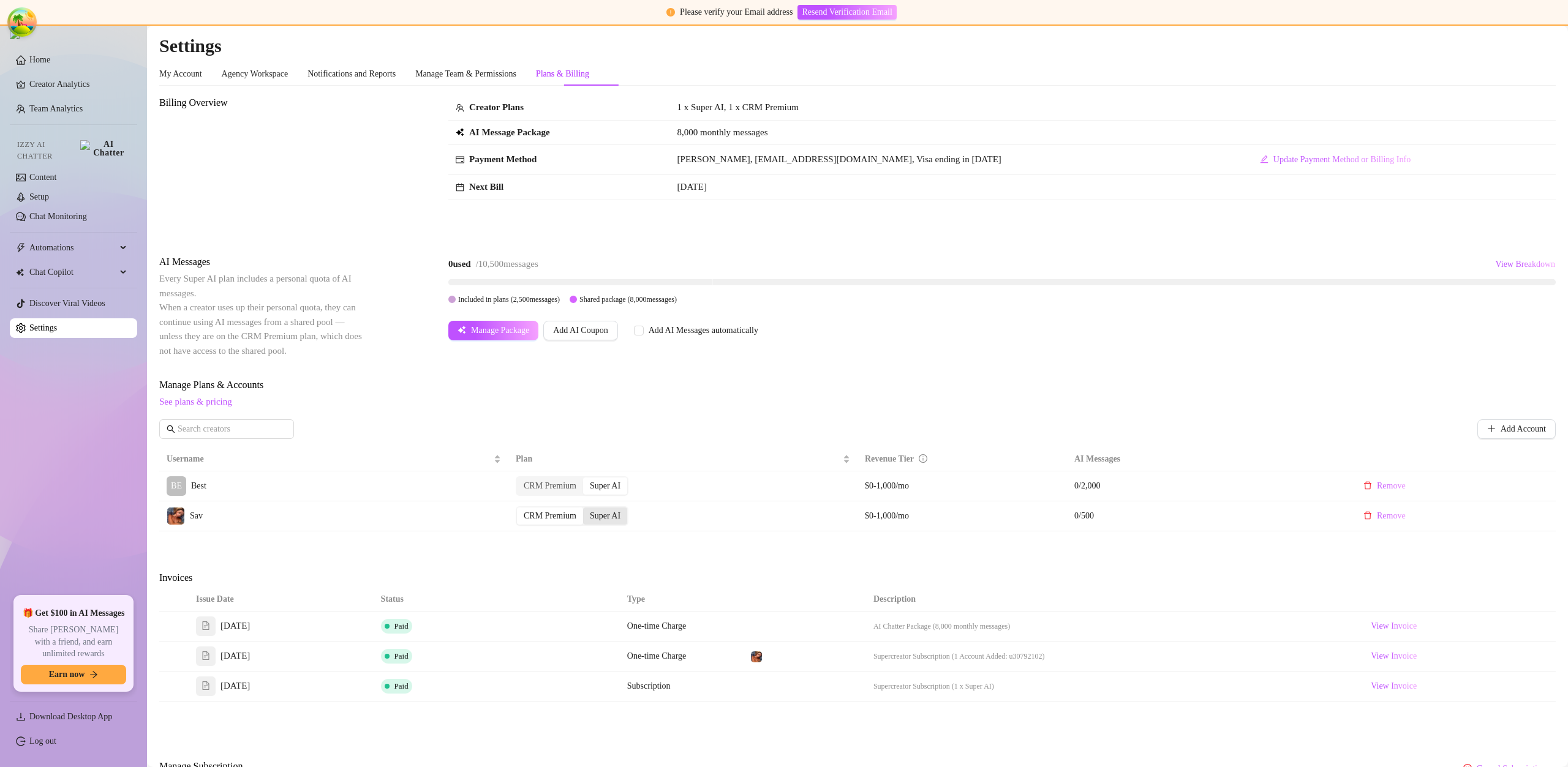
click at [611, 517] on div "Super AI" at bounding box center [605, 516] width 44 height 17
click at [586, 510] on input "Super AI" at bounding box center [586, 510] width 0 height 0
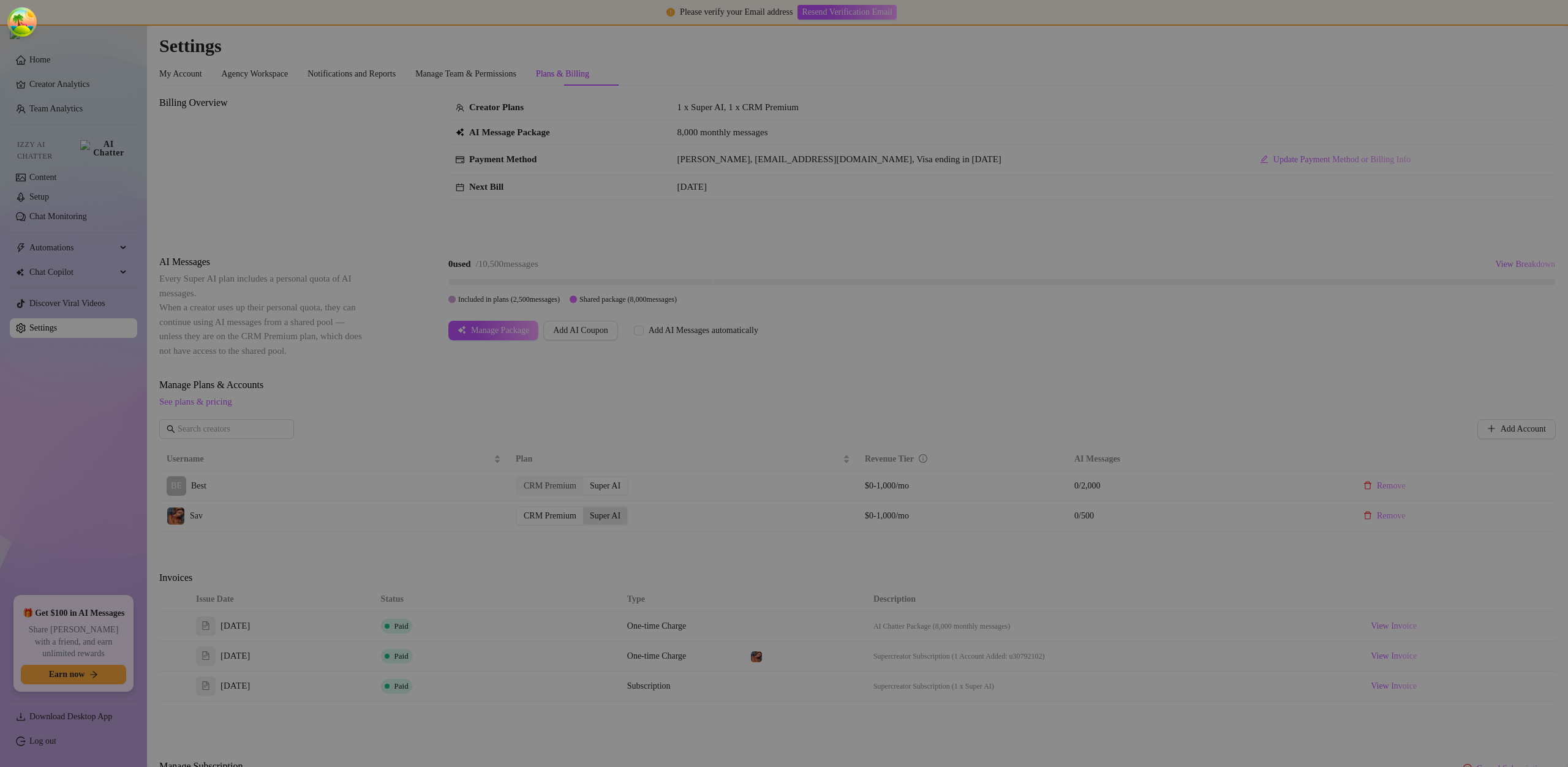
click at [611, 517] on div "Upgrade Plan to Super AI You'll be charged immediately for the plan upgrade. Th…" at bounding box center [784, 384] width 1568 height 767
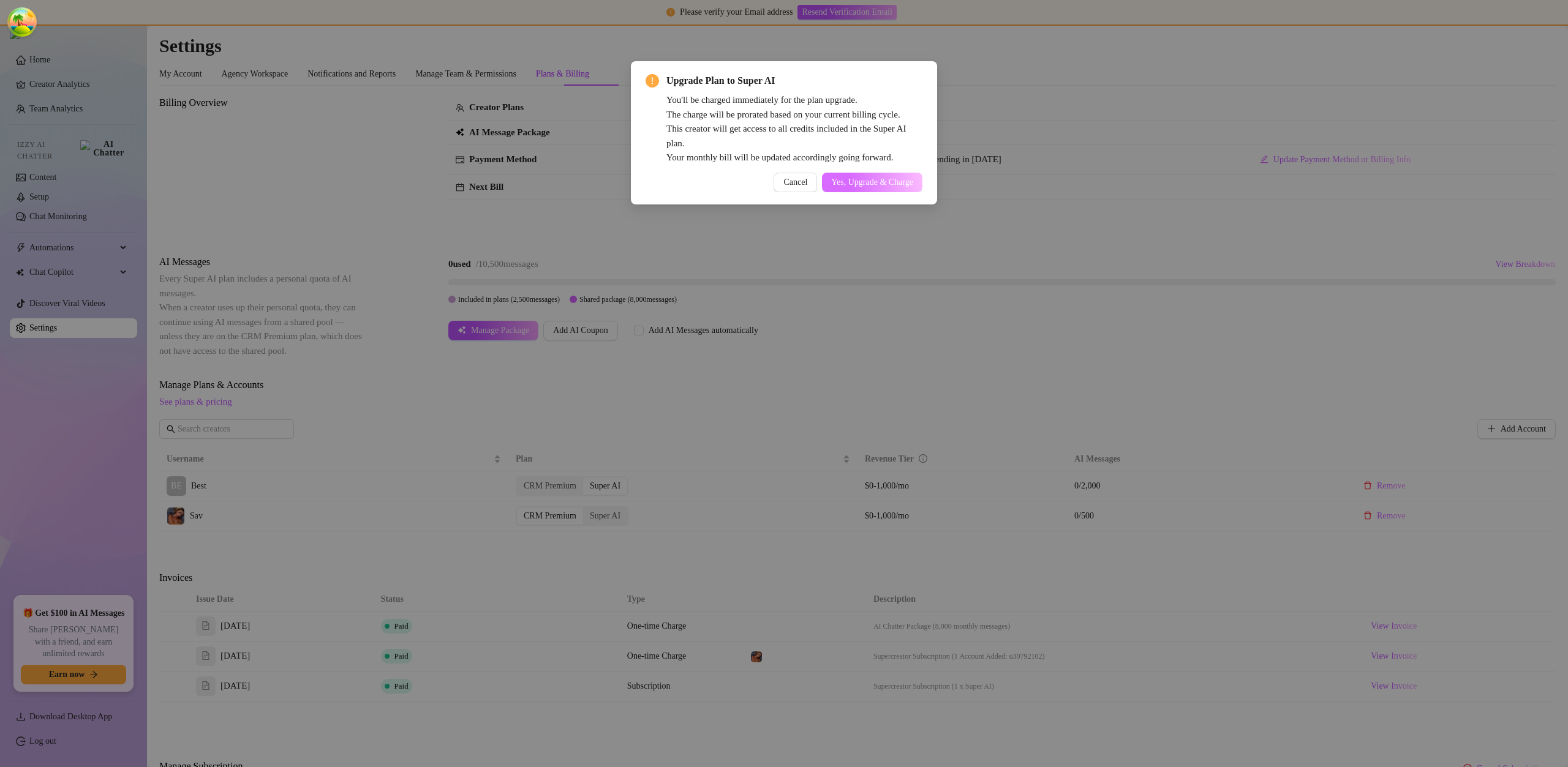
click at [866, 179] on span "Yes, Upgrade & Charge" at bounding box center [872, 182] width 82 height 10
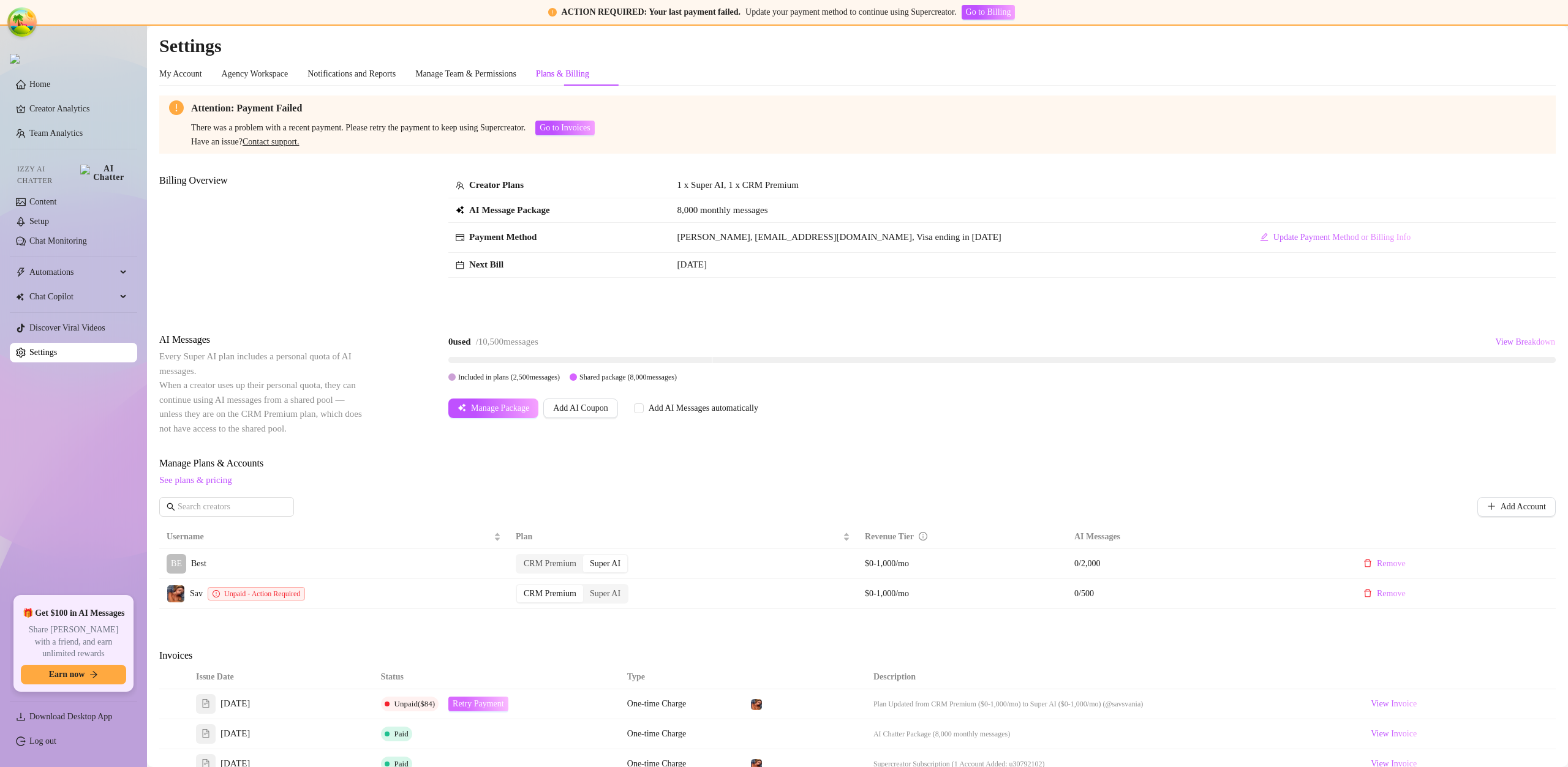
click at [491, 702] on span "Retry Payment" at bounding box center [478, 704] width 51 height 10
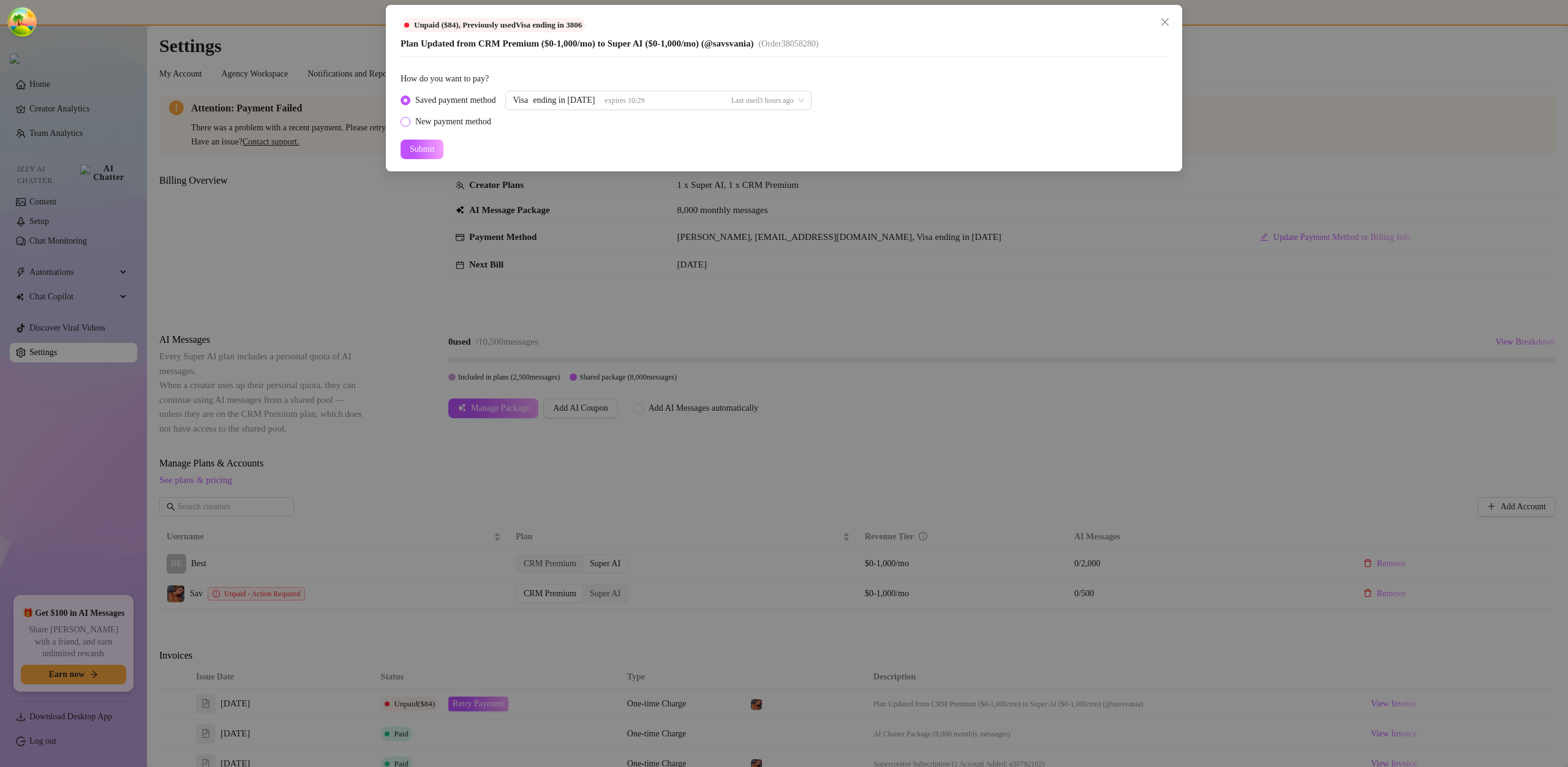
click at [464, 125] on div "New payment method" at bounding box center [453, 122] width 76 height 14
click at [408, 125] on input "New payment method" at bounding box center [406, 123] width 5 height 8
radio input "true"
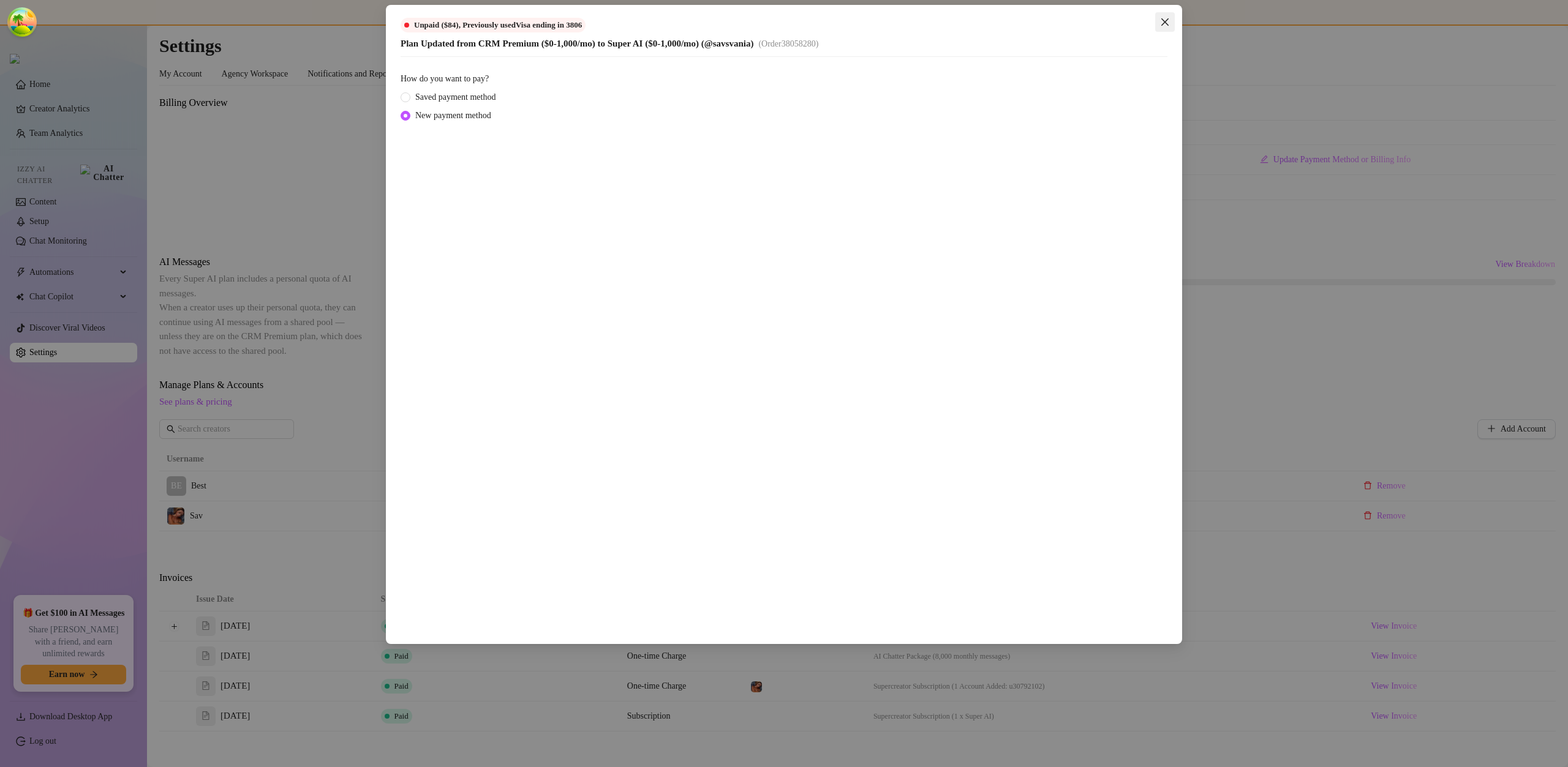
click at [1165, 19] on icon "close" at bounding box center [1164, 22] width 10 height 10
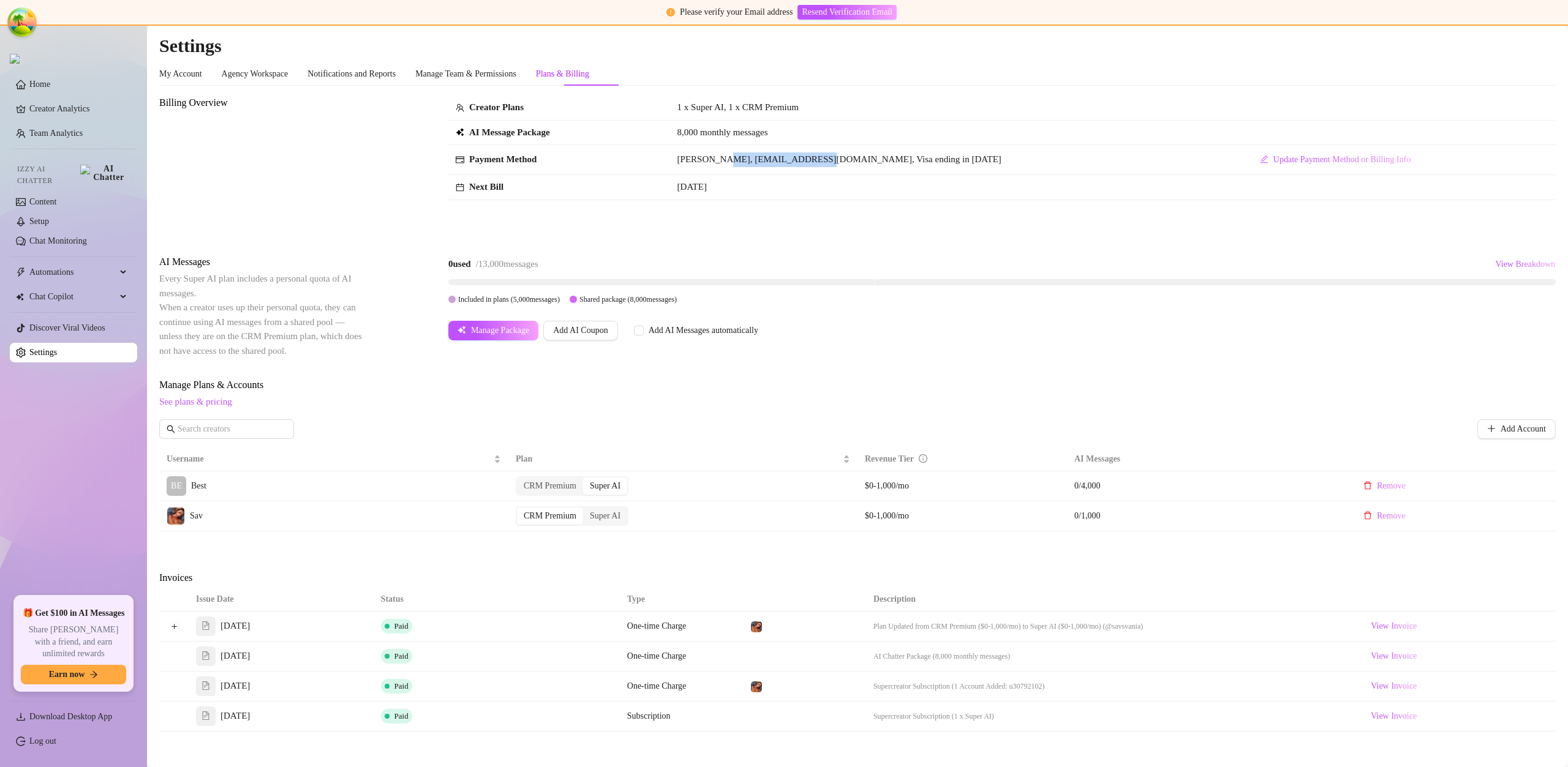
drag, startPoint x: 719, startPoint y: 159, endPoint x: 817, endPoint y: 161, distance: 98.0
click at [817, 161] on span "[PERSON_NAME], [EMAIL_ADDRESS][DOMAIN_NAME], Visa ending in [DATE]" at bounding box center [839, 159] width 324 height 10
copy span "[EMAIL_ADDRESS][DOMAIN_NAME]"
click at [1497, 261] on span "View Breakdown" at bounding box center [1525, 264] width 60 height 10
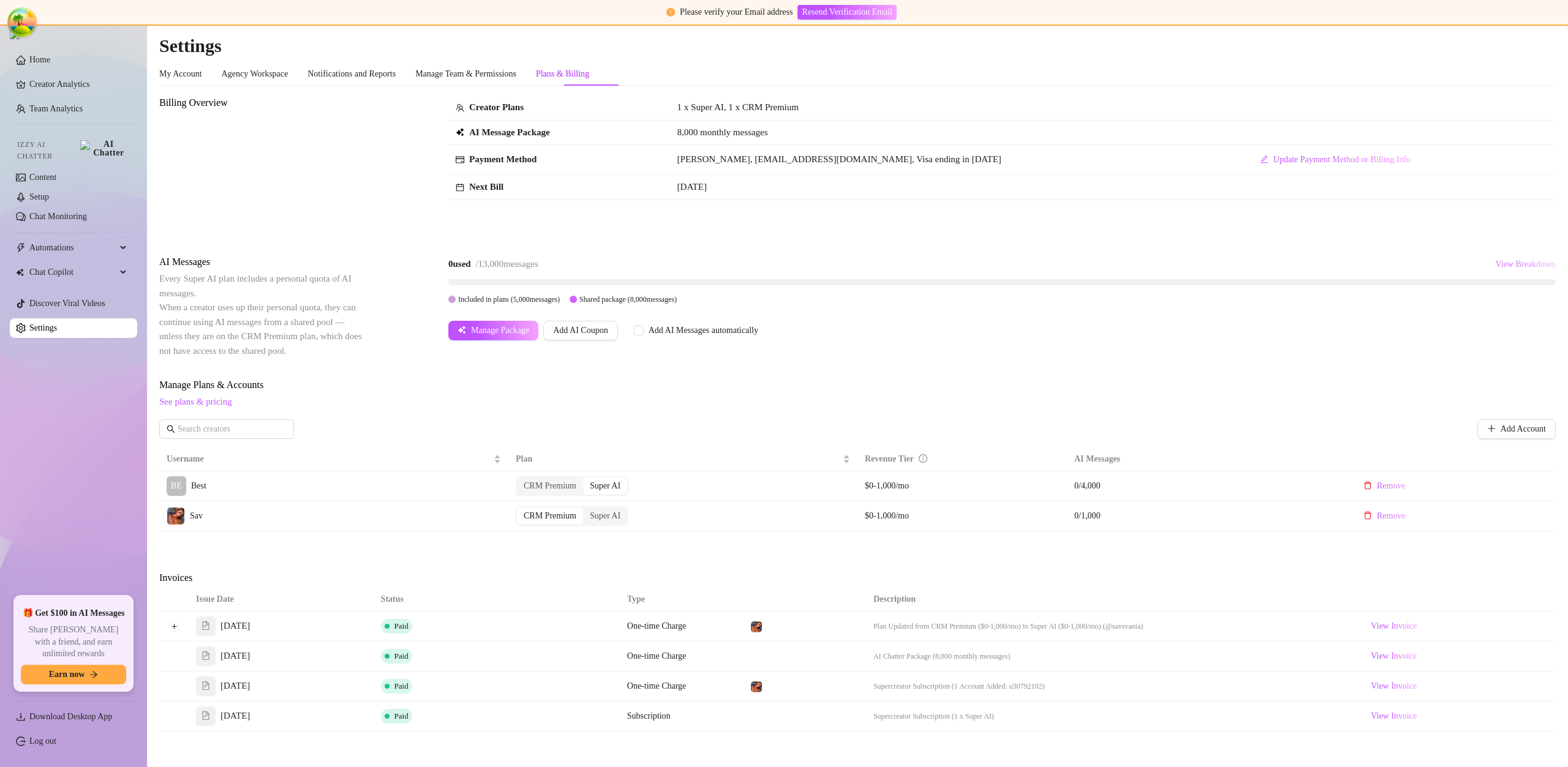
click at [1495, 264] on span "View Breakdown" at bounding box center [1525, 264] width 60 height 10
click at [1531, 350] on div at bounding box center [1525, 346] width 14 height 14
click at [1530, 347] on icon "down" at bounding box center [1529, 345] width 6 height 6
click at [1213, 226] on div "Billing Overview Creator Plans 1 x Super AI, 1 x CRM Premium AI Message Package…" at bounding box center [857, 165] width 1397 height 140
click at [174, 626] on button "Expand row" at bounding box center [174, 626] width 10 height 10
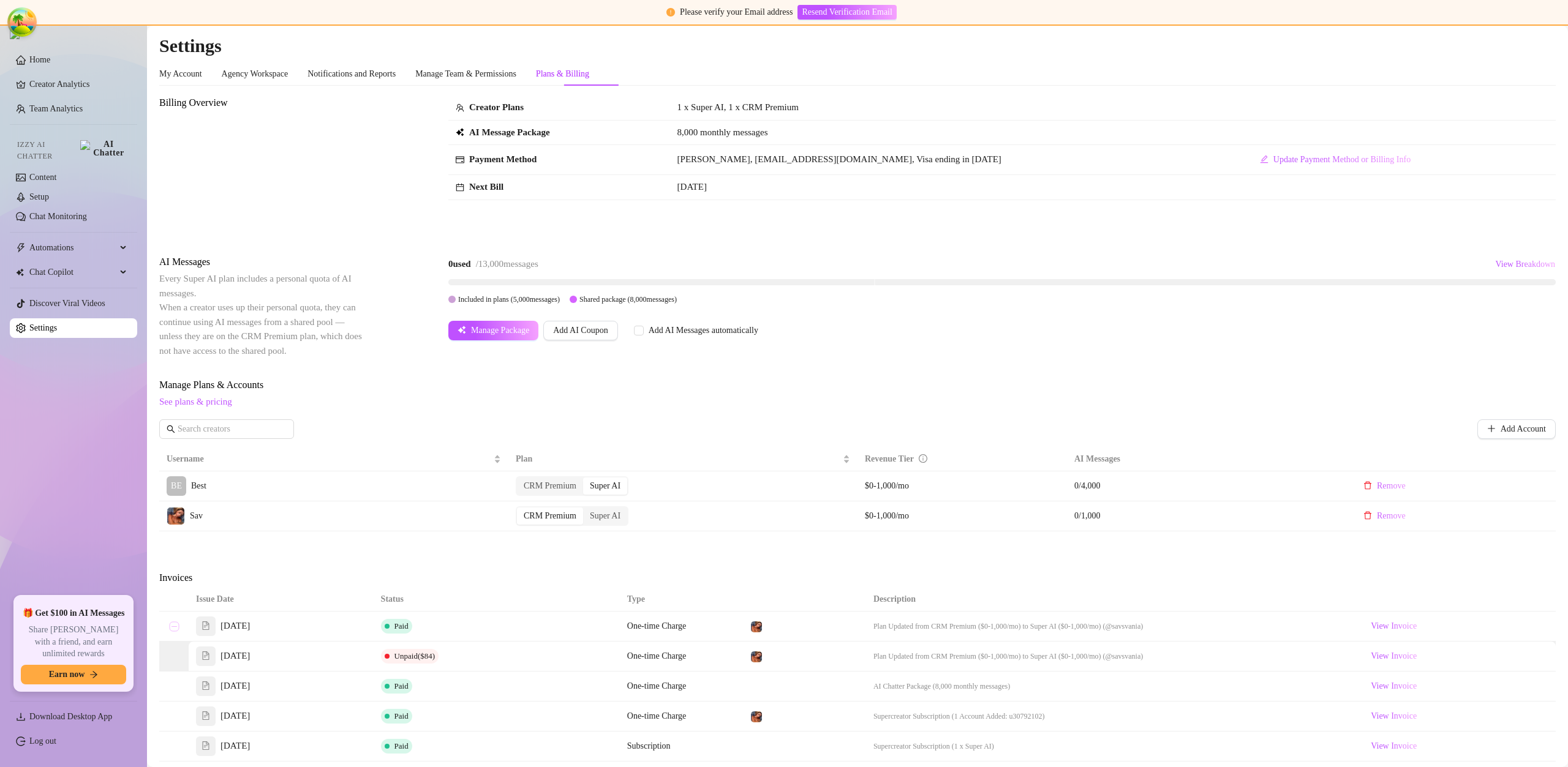
click at [176, 625] on button "Collapse row" at bounding box center [174, 626] width 10 height 10
